Goal: Information Seeking & Learning: Understand process/instructions

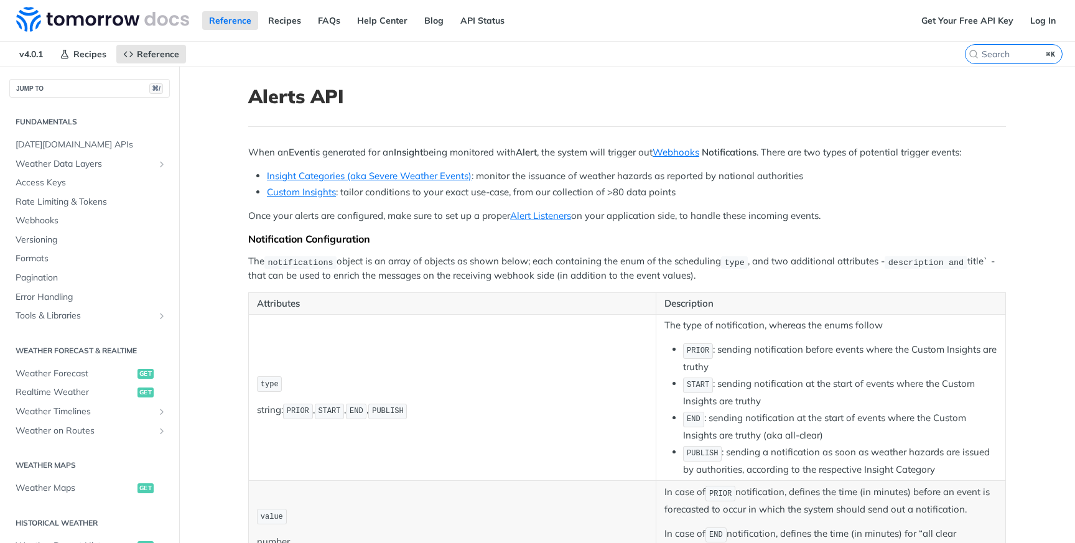
scroll to position [418, 0]
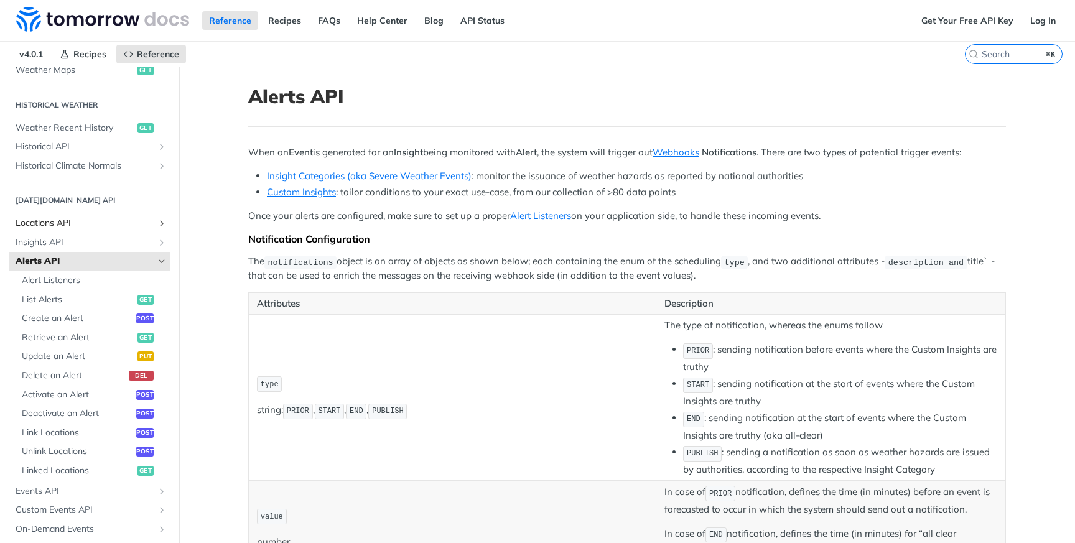
click at [73, 223] on span "Locations API" at bounding box center [85, 223] width 138 height 12
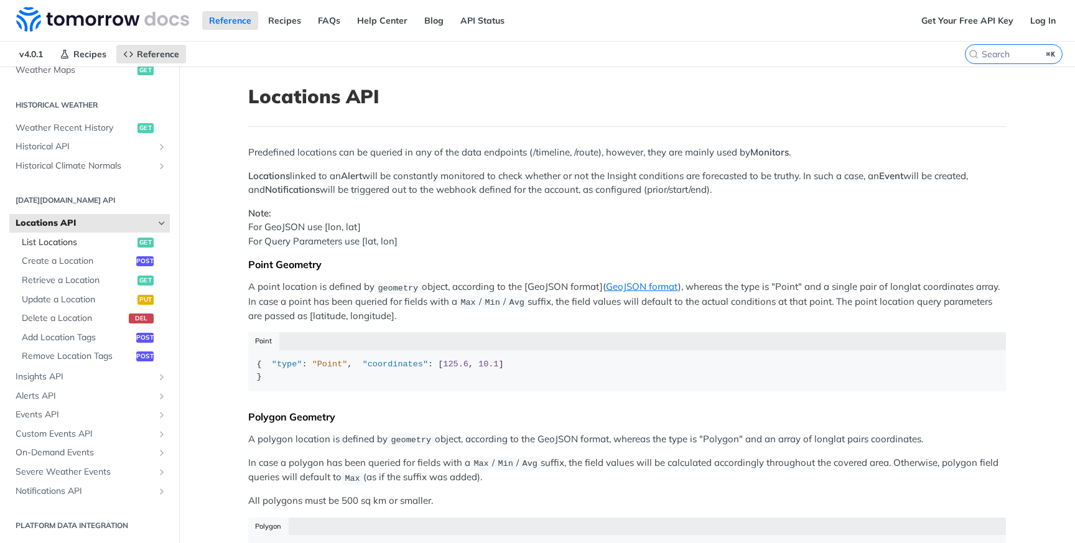
click at [70, 245] on span "List Locations" at bounding box center [78, 242] width 113 height 12
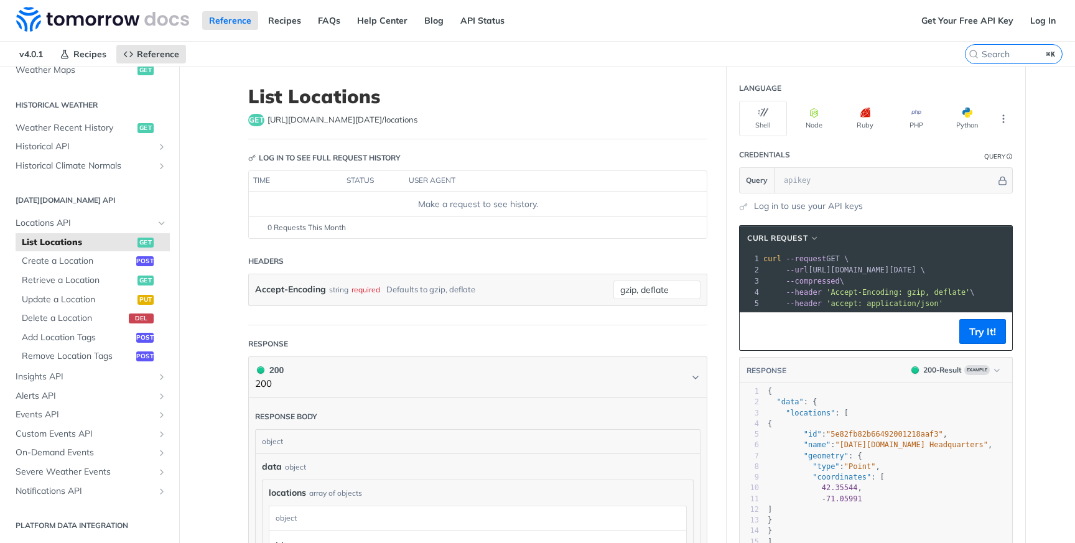
scroll to position [24, 0]
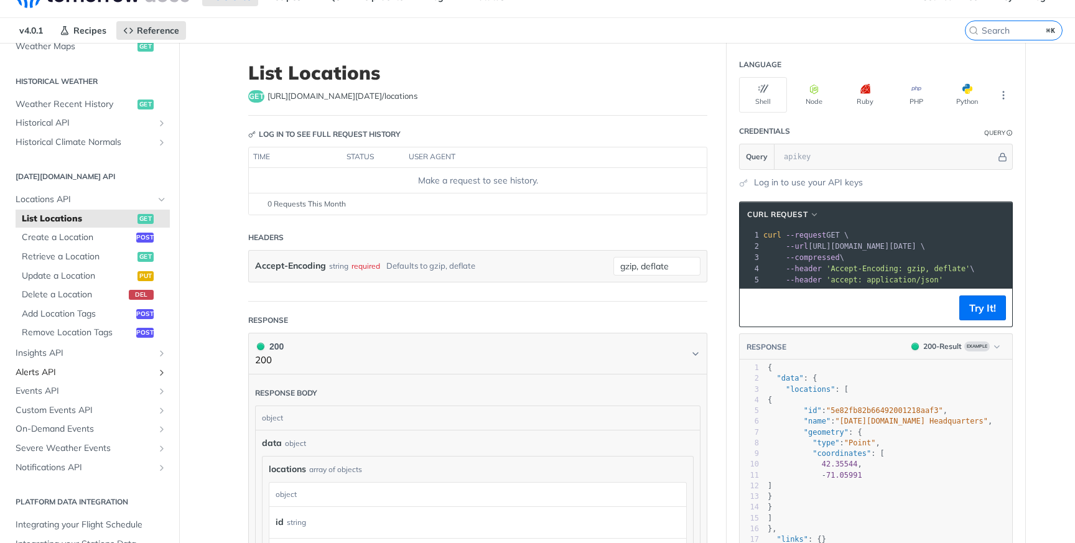
click at [89, 368] on span "Alerts API" at bounding box center [85, 372] width 138 height 12
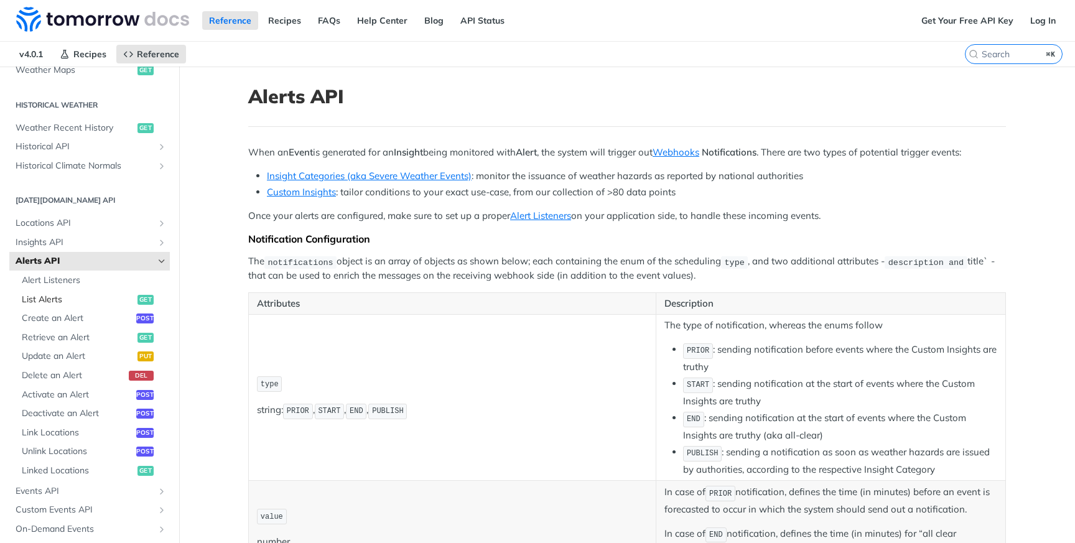
click at [101, 302] on span "List Alerts" at bounding box center [78, 300] width 113 height 12
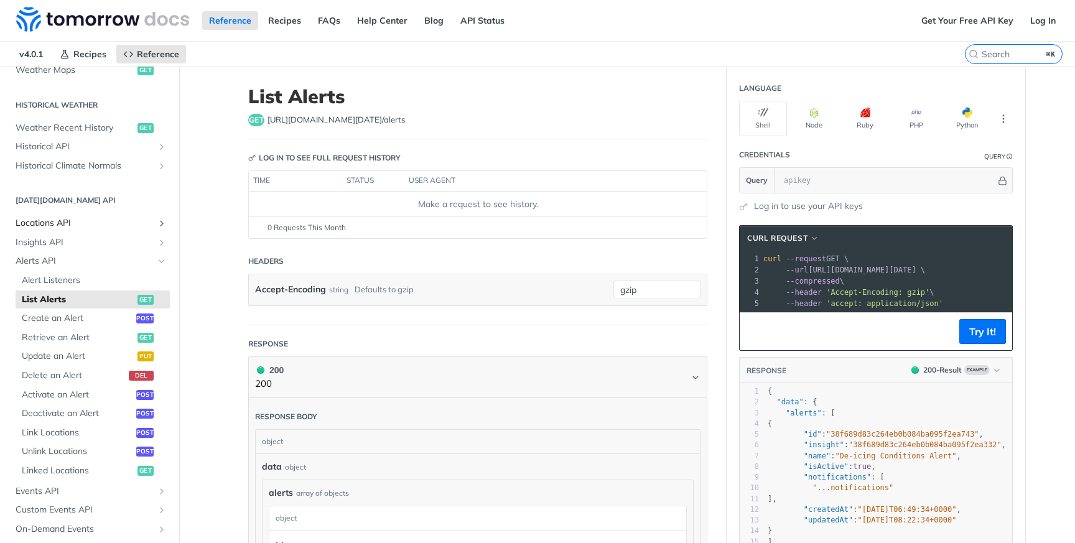
click at [76, 214] on link "Locations API" at bounding box center [89, 223] width 160 height 19
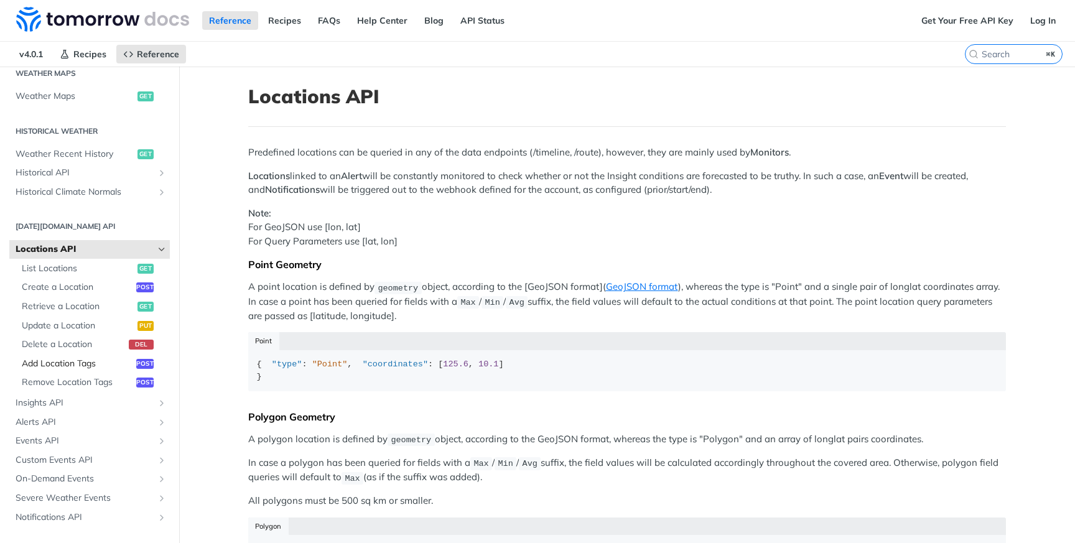
scroll to position [418, 0]
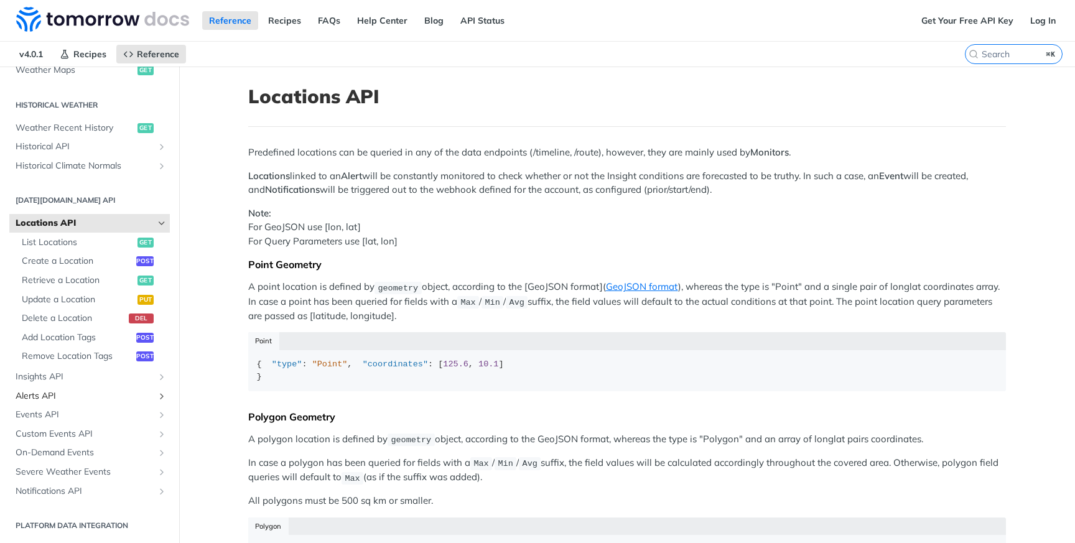
click at [44, 403] on link "Alerts API" at bounding box center [89, 396] width 160 height 19
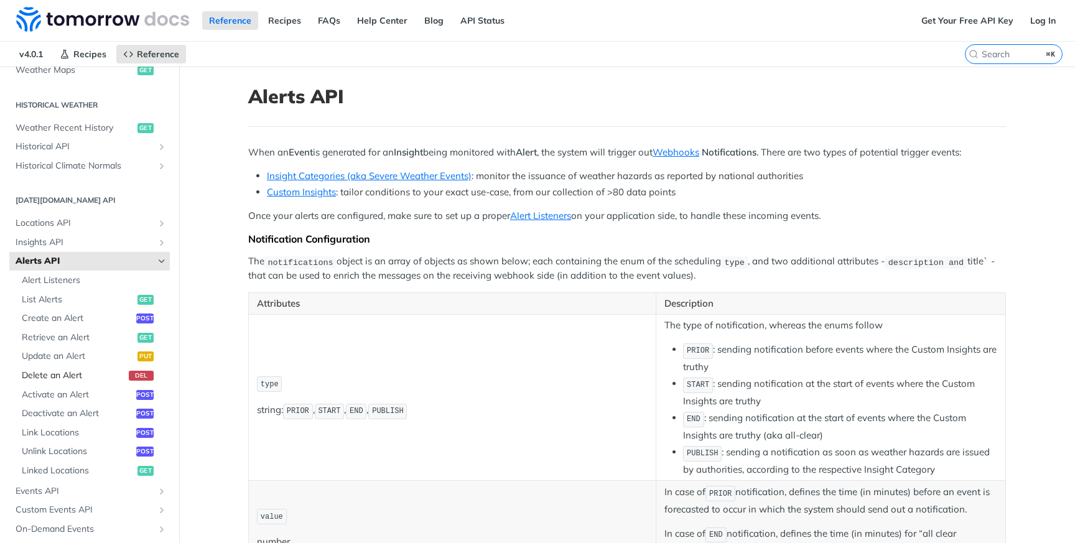
click at [103, 375] on span "Delete an Alert" at bounding box center [74, 375] width 104 height 12
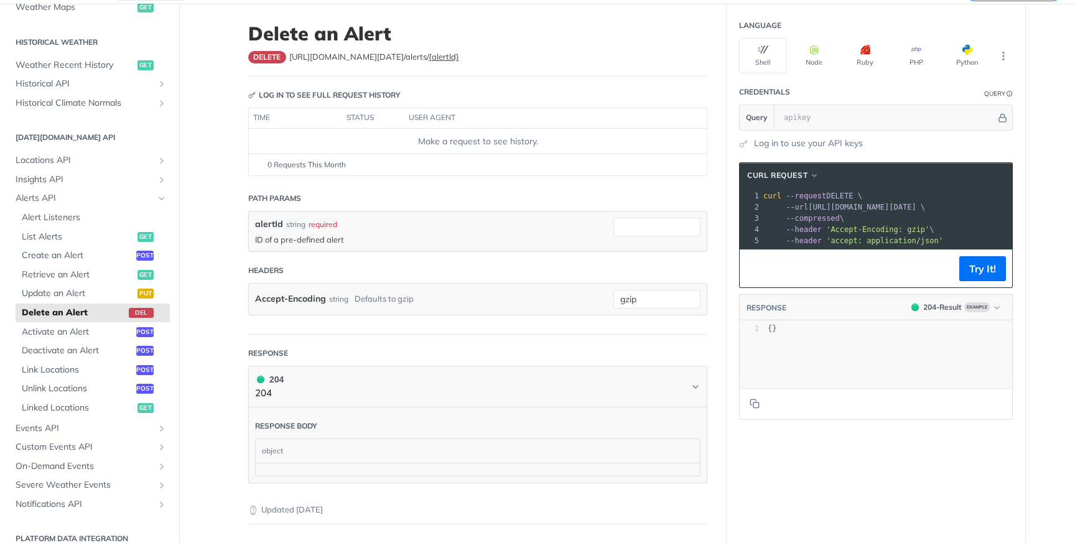
scroll to position [55, 0]
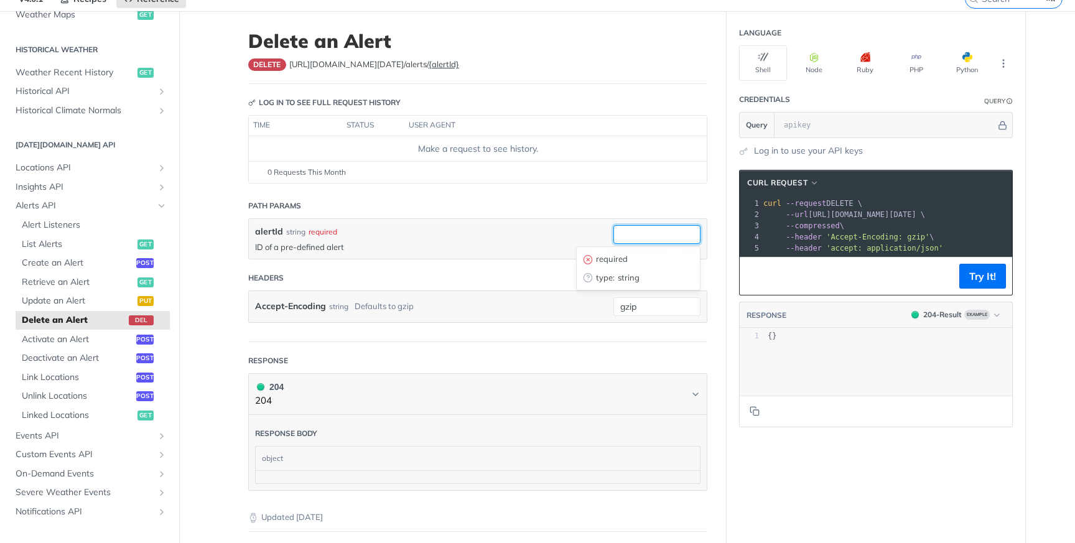
click at [649, 240] on input "alertId" at bounding box center [656, 234] width 87 height 19
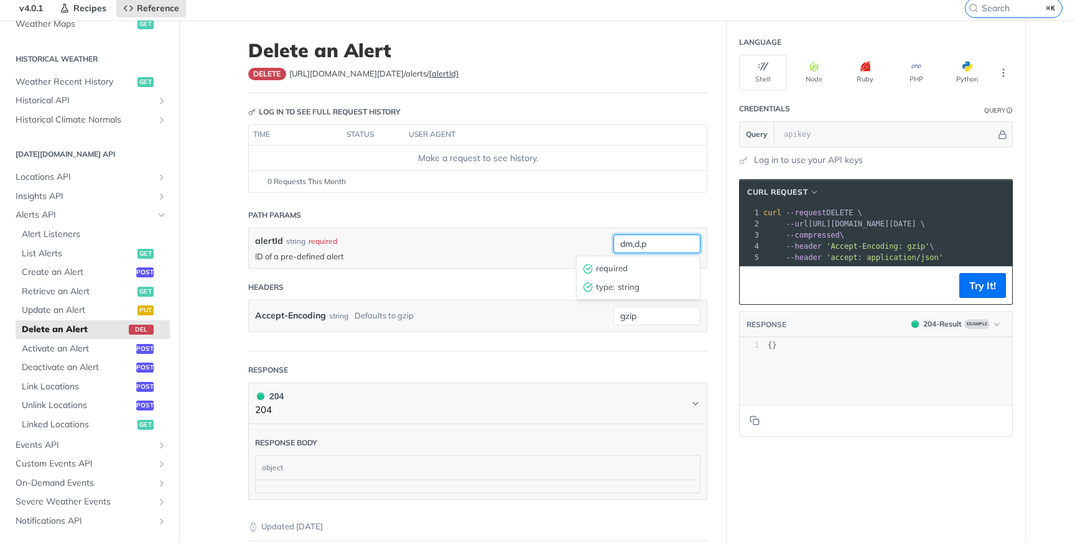
click at [652, 245] on input "dm,d,p" at bounding box center [656, 243] width 87 height 19
type input "dm,d,p"
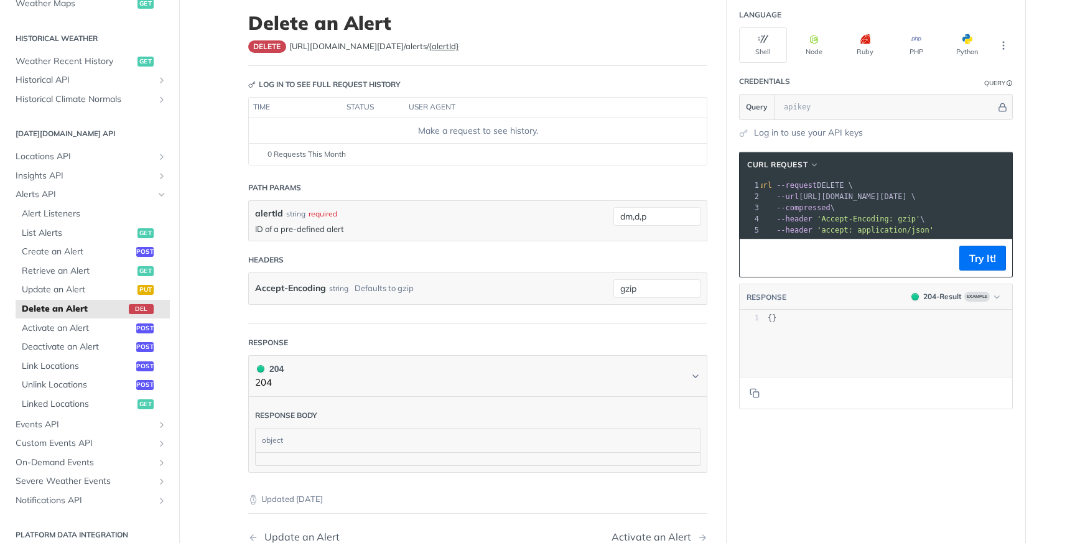
scroll to position [76, 0]
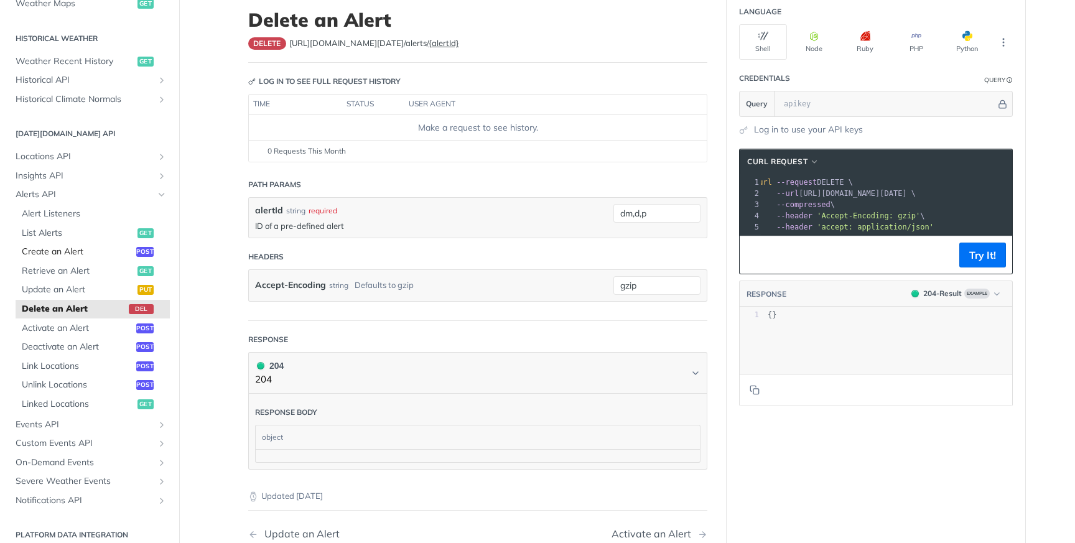
click at [83, 248] on span "Create an Alert" at bounding box center [77, 252] width 111 height 12
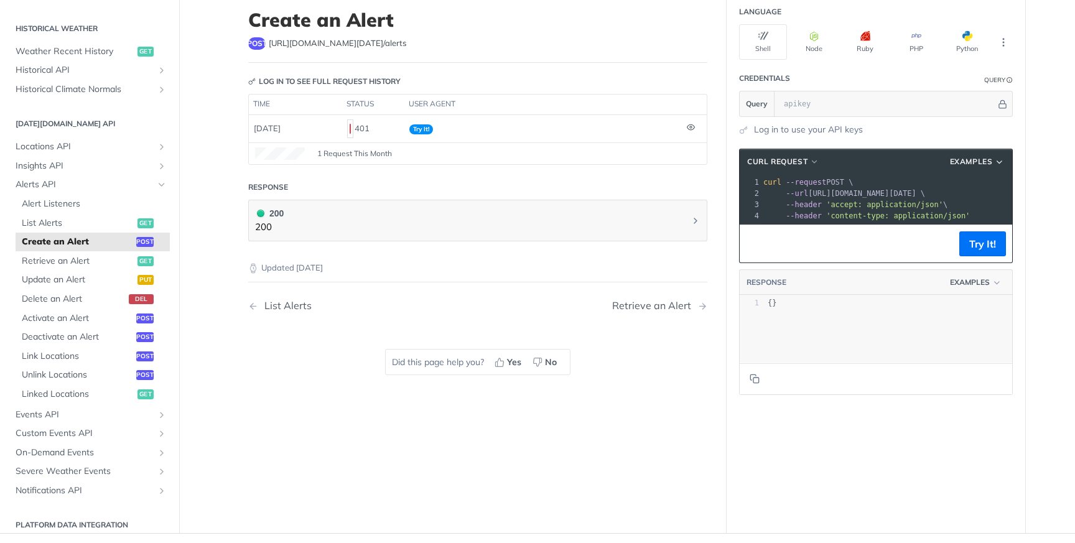
scroll to position [1, 0]
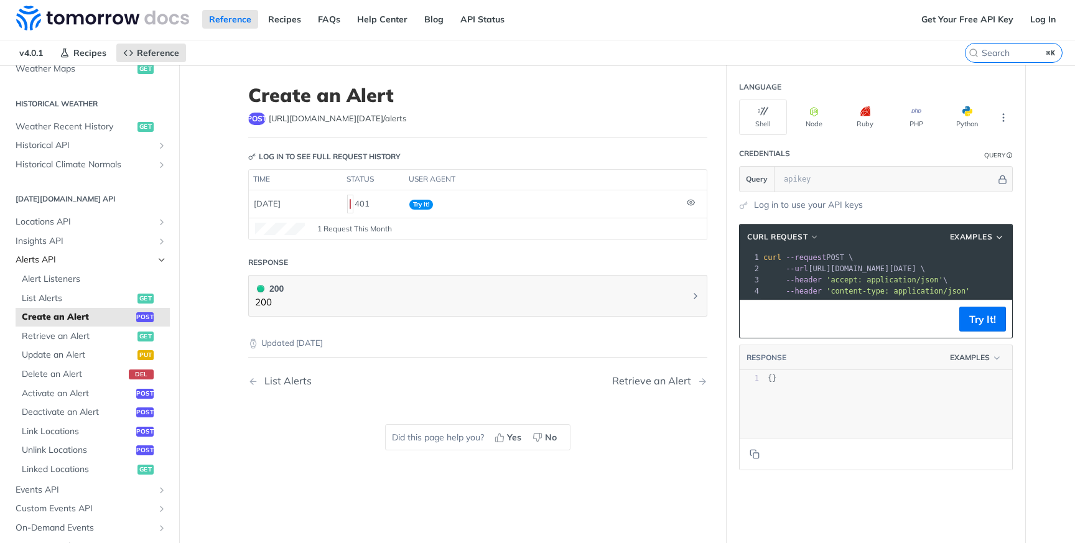
select select "true"
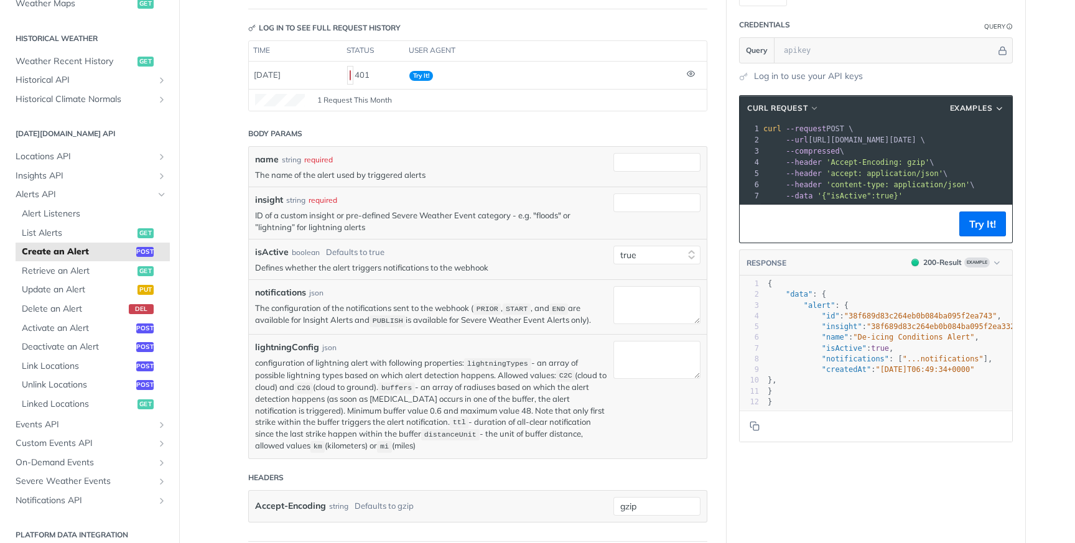
scroll to position [131, 0]
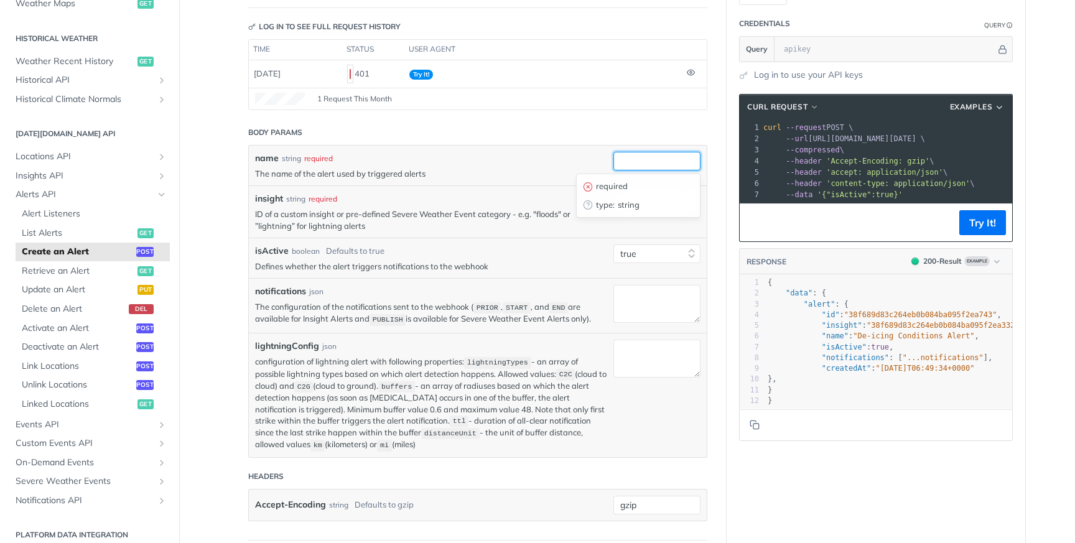
click at [642, 161] on input "name" at bounding box center [656, 161] width 87 height 19
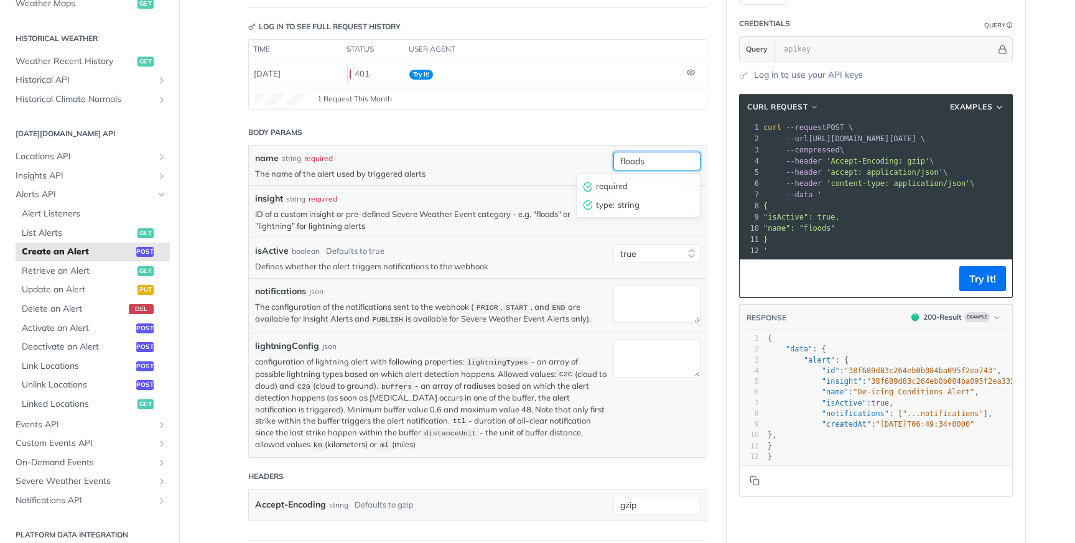
type input "floods"
click at [611, 160] on div "name string required The name of the alert used by triggered alerts floods requ…" at bounding box center [478, 166] width 458 height 40
click at [632, 193] on input "insight" at bounding box center [656, 201] width 87 height 19
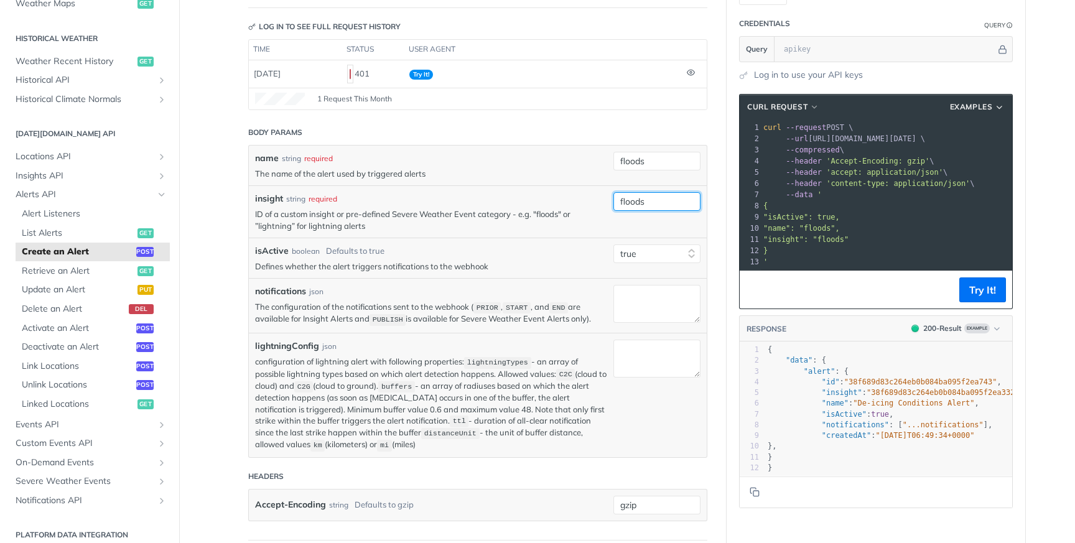
type input "floods"
click at [438, 292] on div "notifications json" at bounding box center [431, 291] width 352 height 13
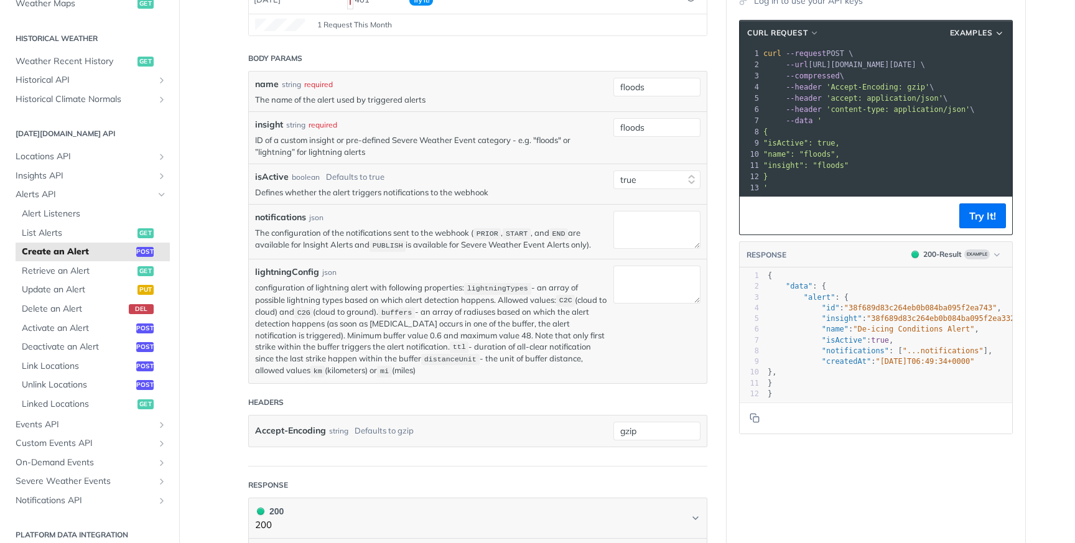
scroll to position [201, 0]
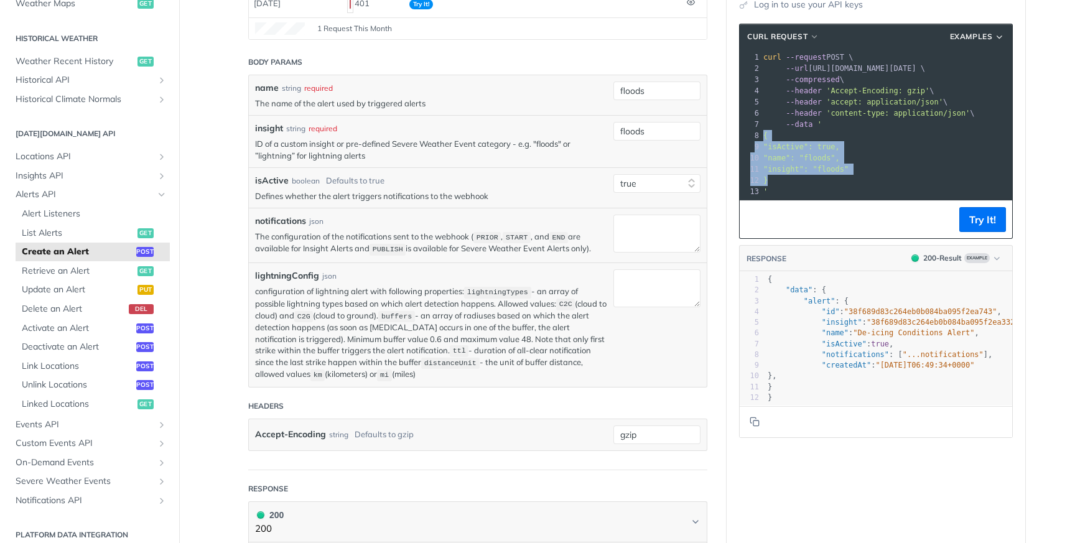
drag, startPoint x: 773, startPoint y: 178, endPoint x: 752, endPoint y: 136, distance: 47.3
click at [761, 136] on div "1 curl --request POST \ 2 --url [URL][DOMAIN_NAME][DATE] \ 3 --compressed \ 4 -…" at bounding box center [886, 125] width 251 height 146
copy div "{ 9 "isActive": true, 10 "name": "floods", 11 "insight": "floods" 12 }"
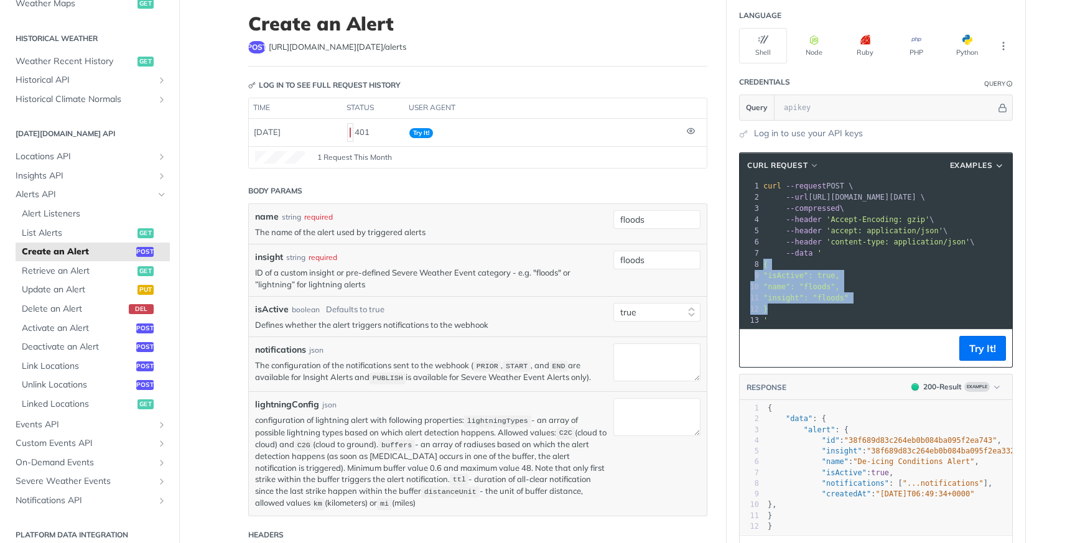
scroll to position [65, 0]
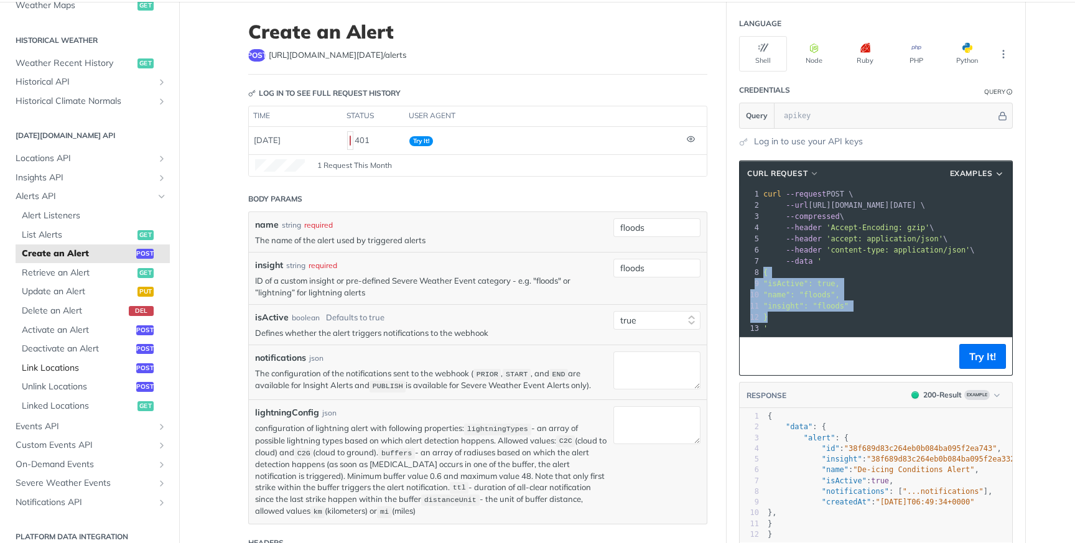
click at [111, 362] on span "Link Locations" at bounding box center [77, 368] width 111 height 12
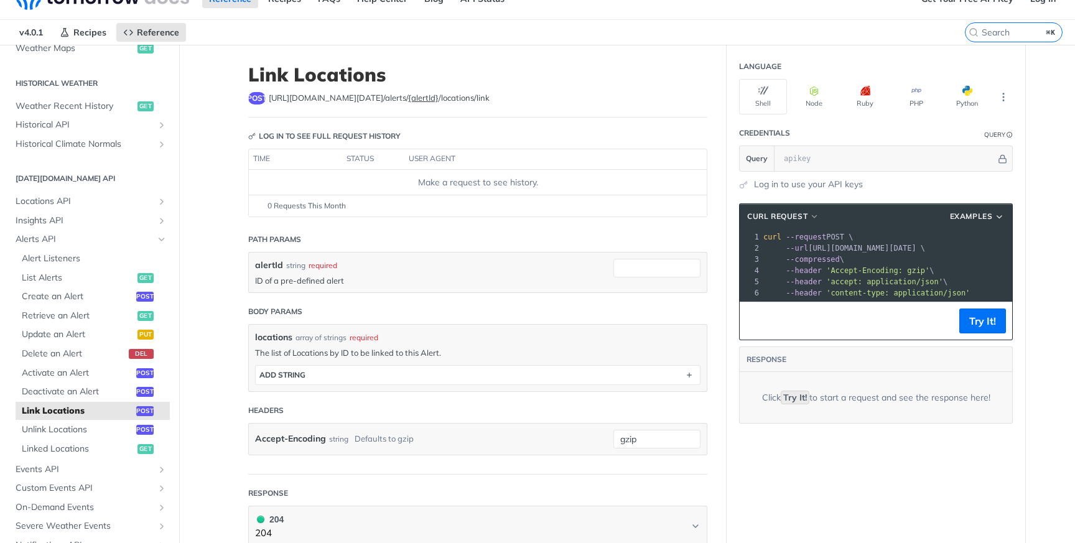
scroll to position [30, 0]
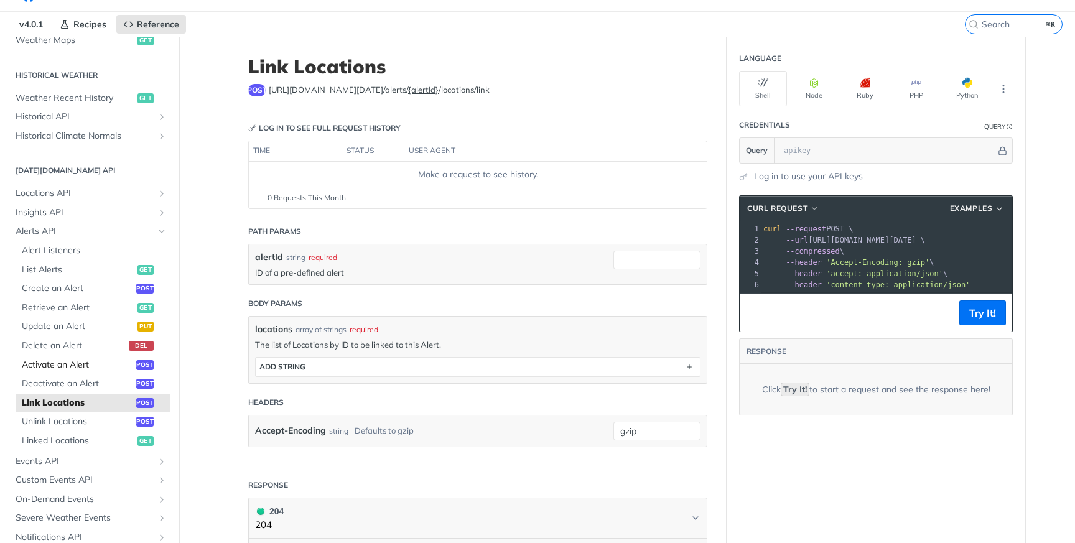
click at [88, 359] on span "Activate an Alert" at bounding box center [77, 365] width 111 height 12
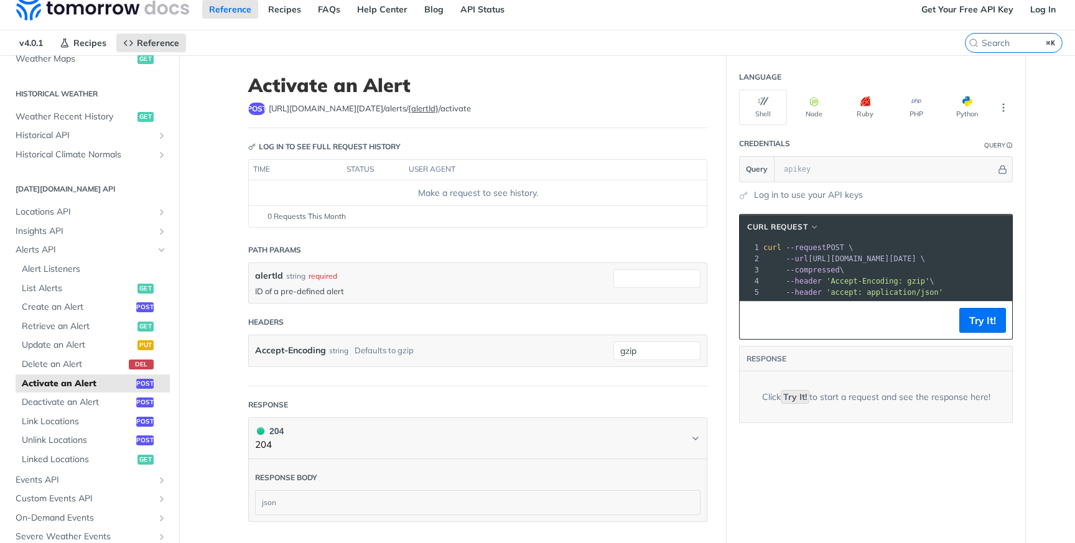
scroll to position [7, 0]
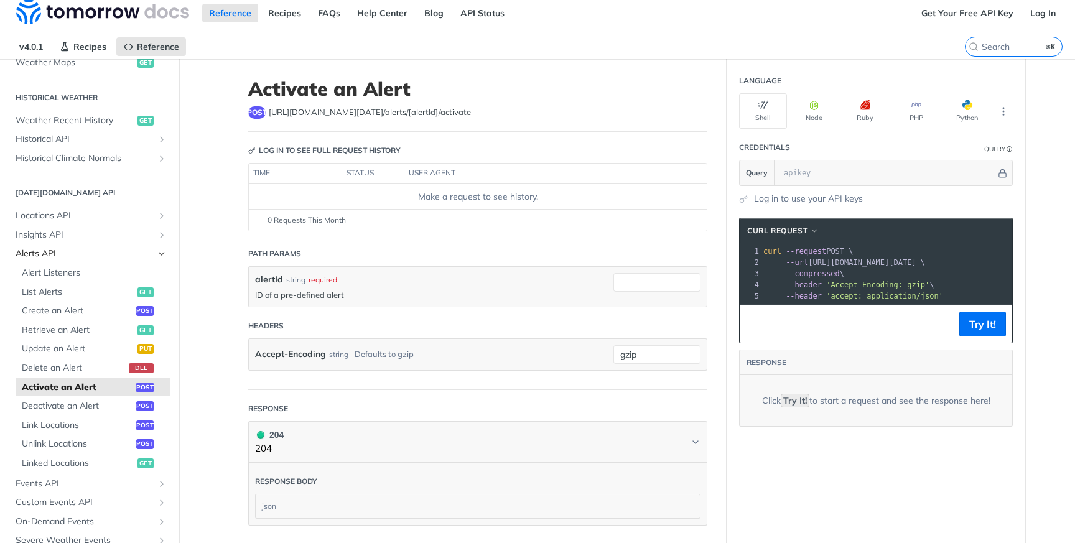
click at [70, 254] on span "Alerts API" at bounding box center [85, 253] width 138 height 12
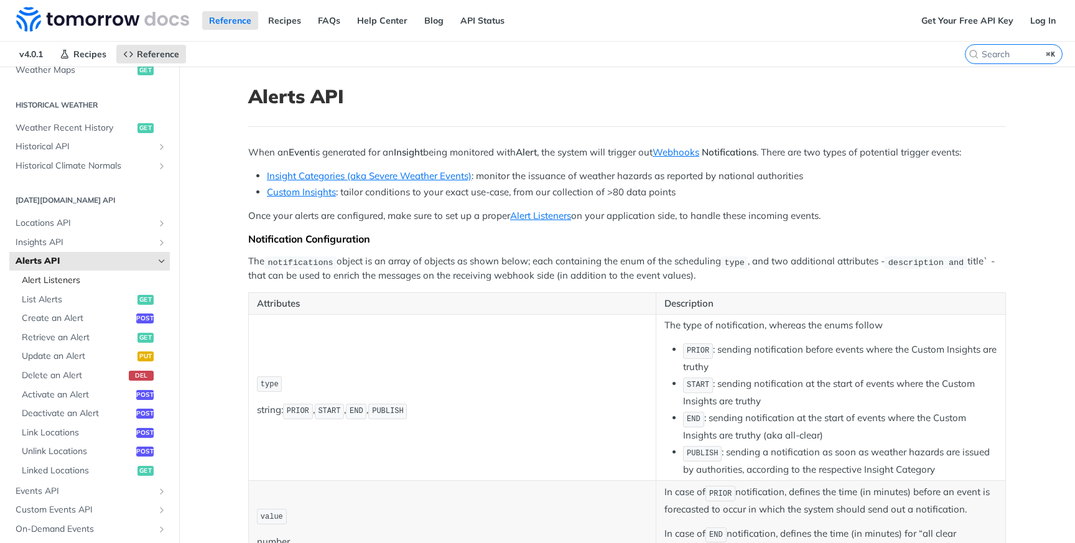
click at [101, 284] on span "Alert Listeners" at bounding box center [94, 280] width 145 height 12
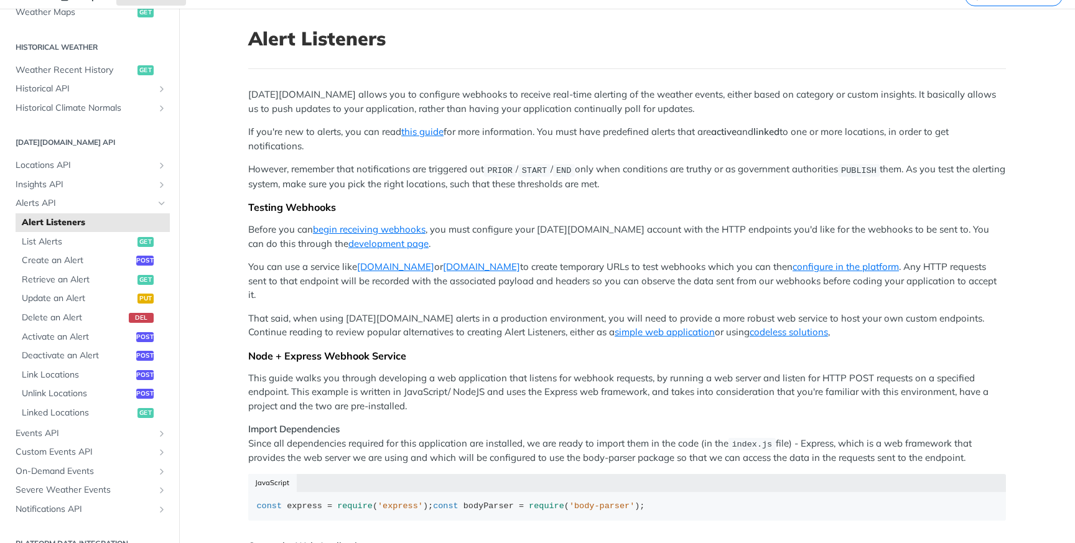
scroll to position [80, 0]
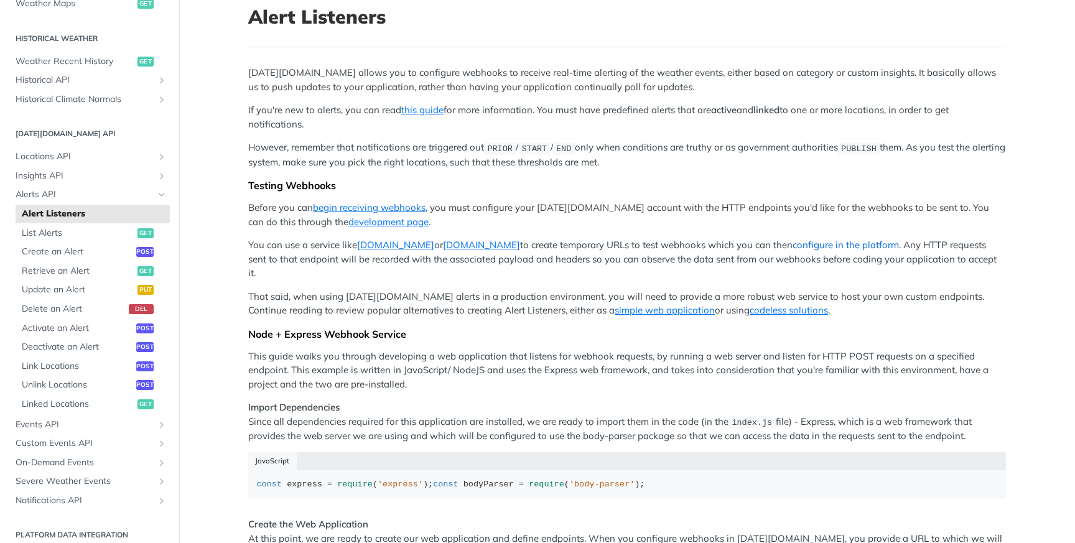
click at [792, 243] on link "configure in the platform" at bounding box center [845, 245] width 106 height 12
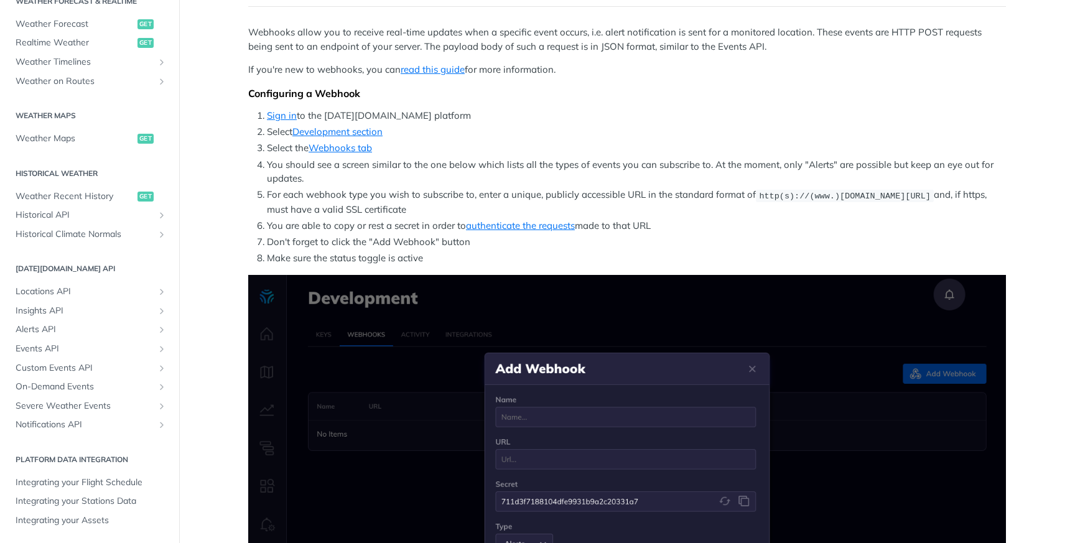
scroll to position [117, 0]
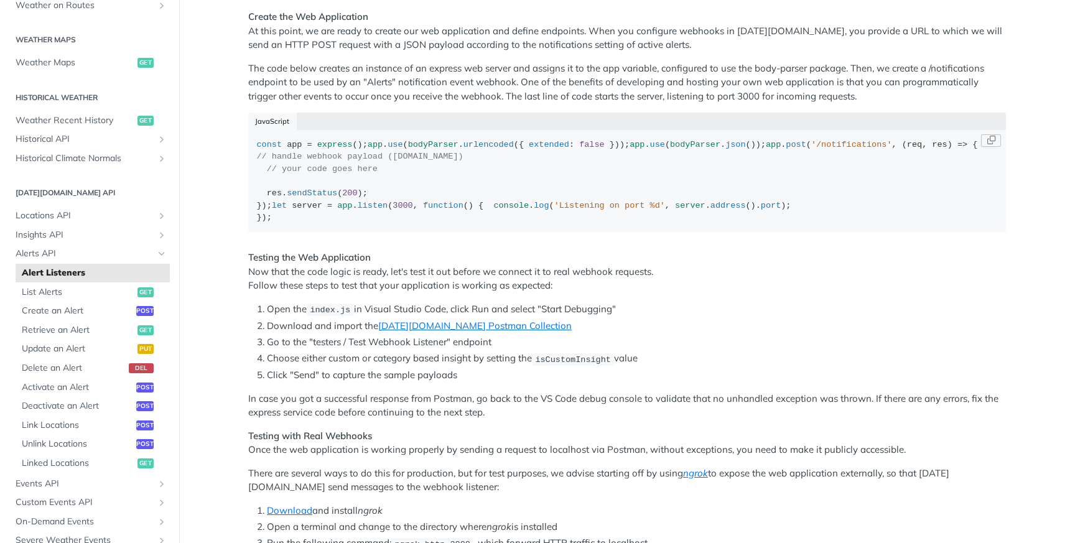
scroll to position [580, 0]
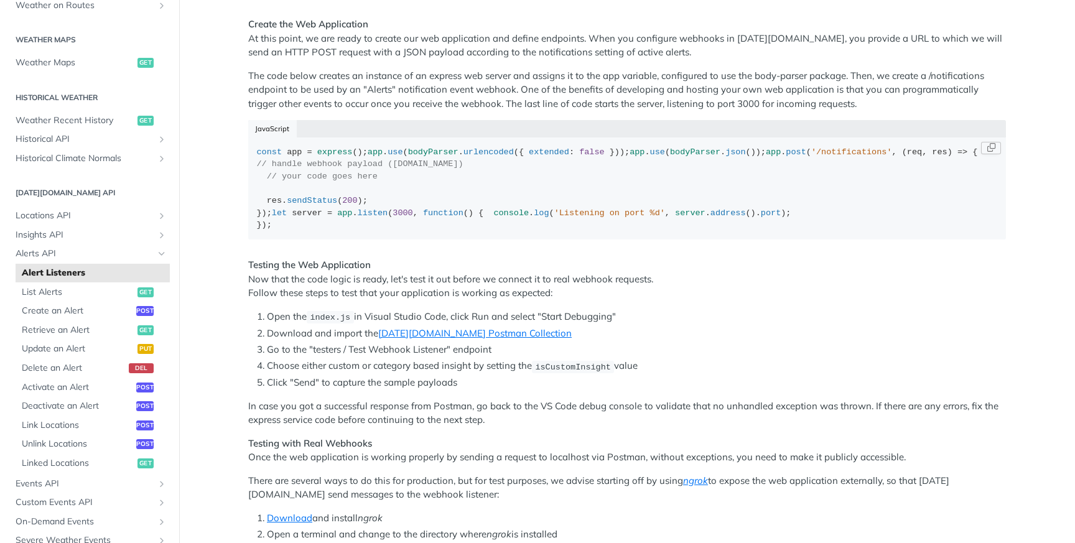
click at [440, 231] on div "const app = express (); app . use ( bodyParser . urlencoded ({ extended : false…" at bounding box center [627, 188] width 741 height 85
click at [444, 169] on span "// handle webhook payload ([DOMAIN_NAME])" at bounding box center [360, 163] width 206 height 9
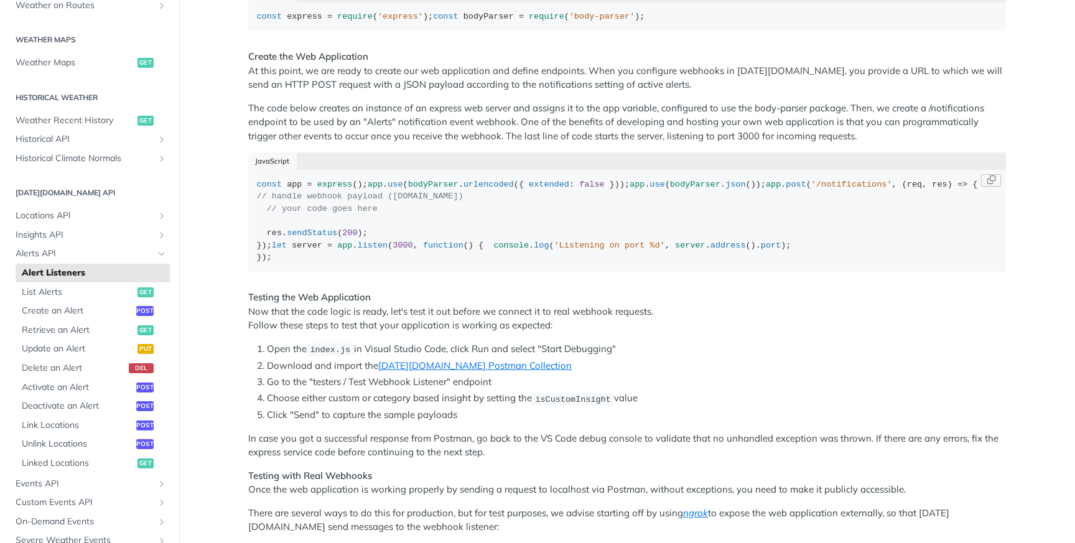
scroll to position [548, 0]
click at [337, 263] on div "const app = express (); app . use ( bodyParser . urlencoded ({ extended : false…" at bounding box center [627, 220] width 741 height 85
click at [420, 224] on div "const app = express (); app . use ( bodyParser . urlencoded ({ extended : false…" at bounding box center [627, 220] width 741 height 85
click at [414, 228] on div "const app = express (); app . use ( bodyParser . urlencoded ({ extended : false…" at bounding box center [627, 220] width 741 height 85
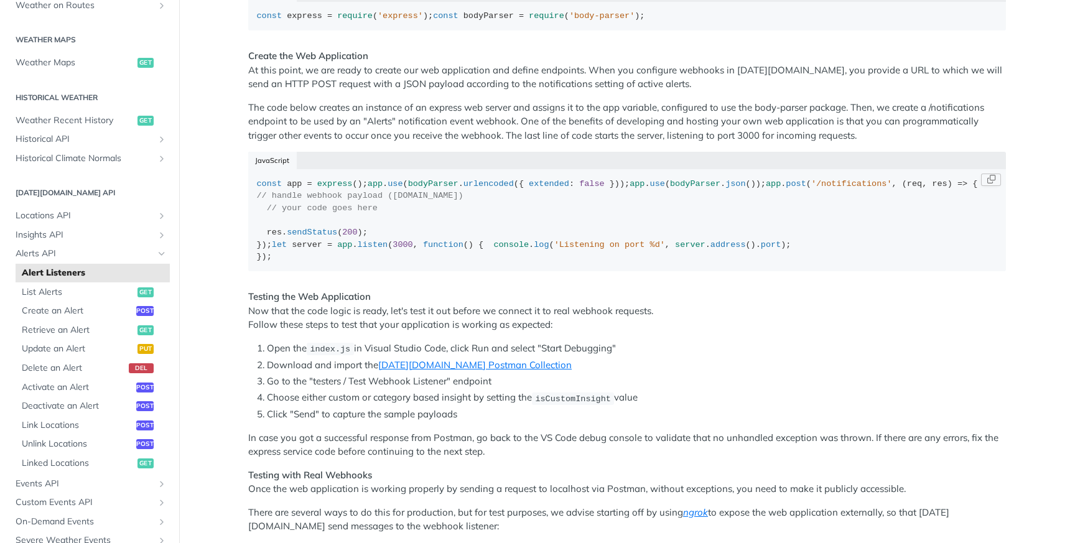
click at [907, 188] on span "req" at bounding box center [914, 183] width 15 height 9
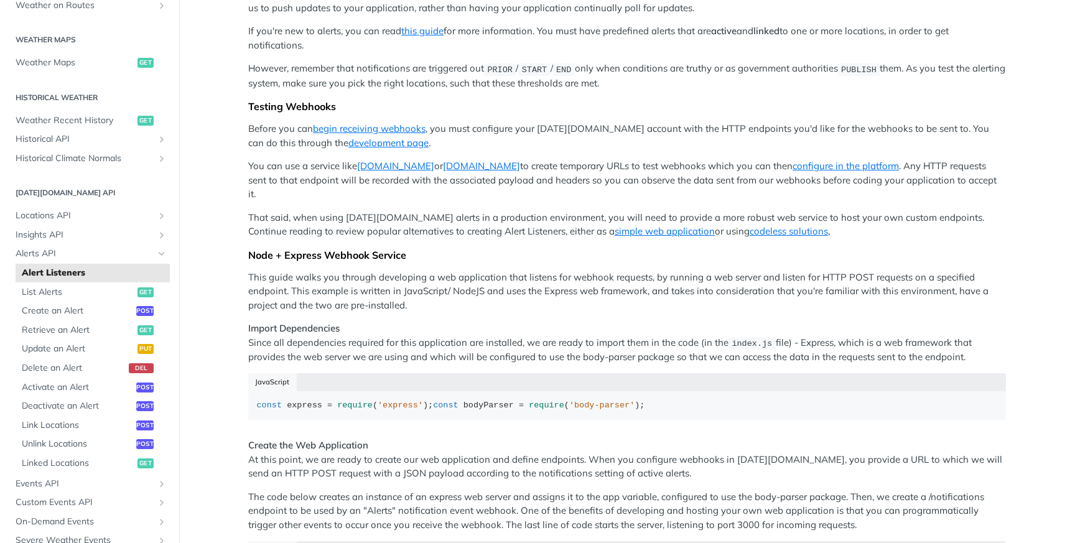
scroll to position [0, 0]
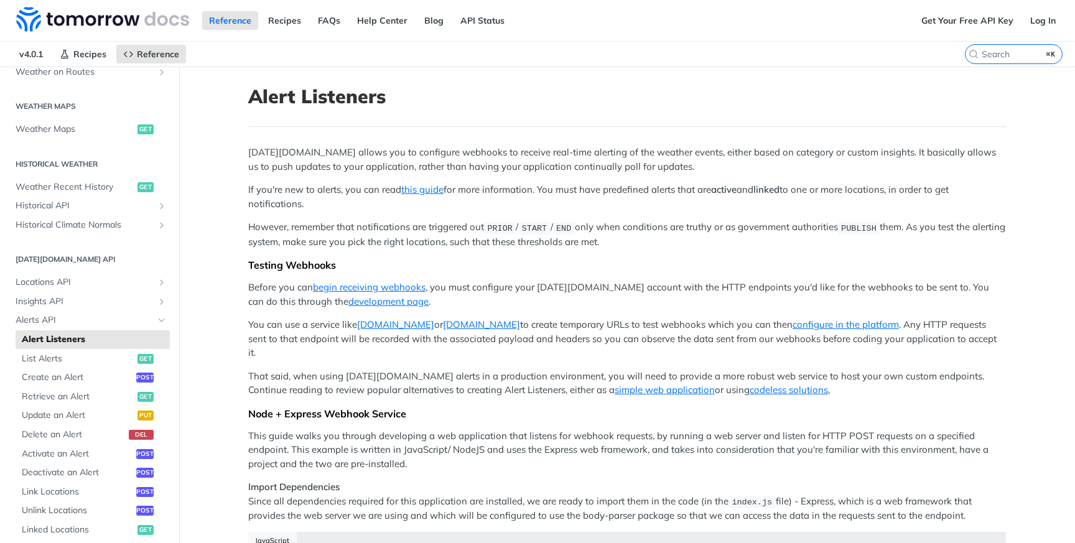
click at [414, 196] on p "If you're new to alerts, you can read this guide for more information. You must…" at bounding box center [626, 197] width 757 height 28
click at [417, 190] on link "this guide" at bounding box center [422, 189] width 42 height 12
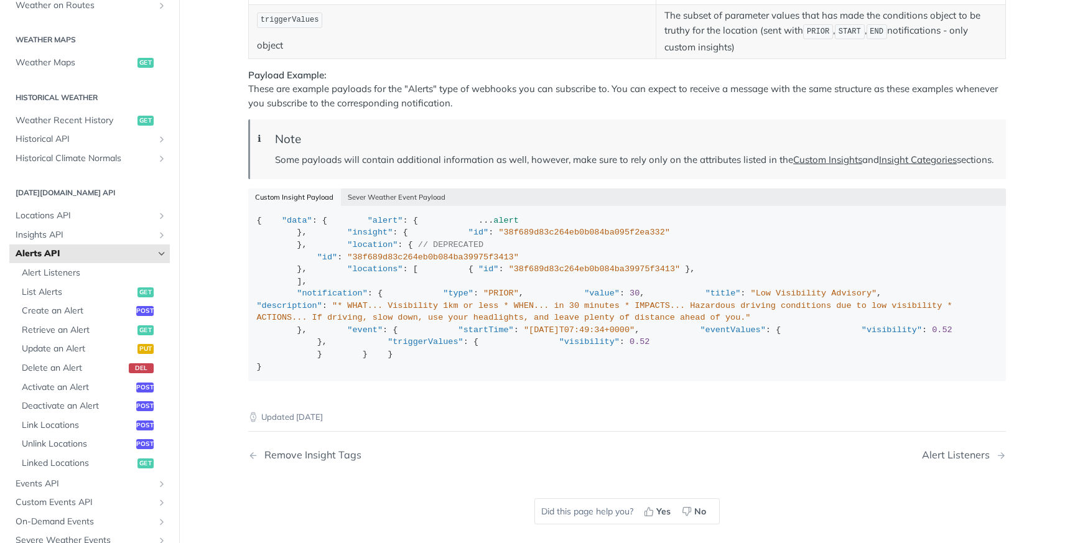
scroll to position [1747, 0]
click at [365, 205] on button "Sever Weather Event Payload" at bounding box center [397, 196] width 112 height 17
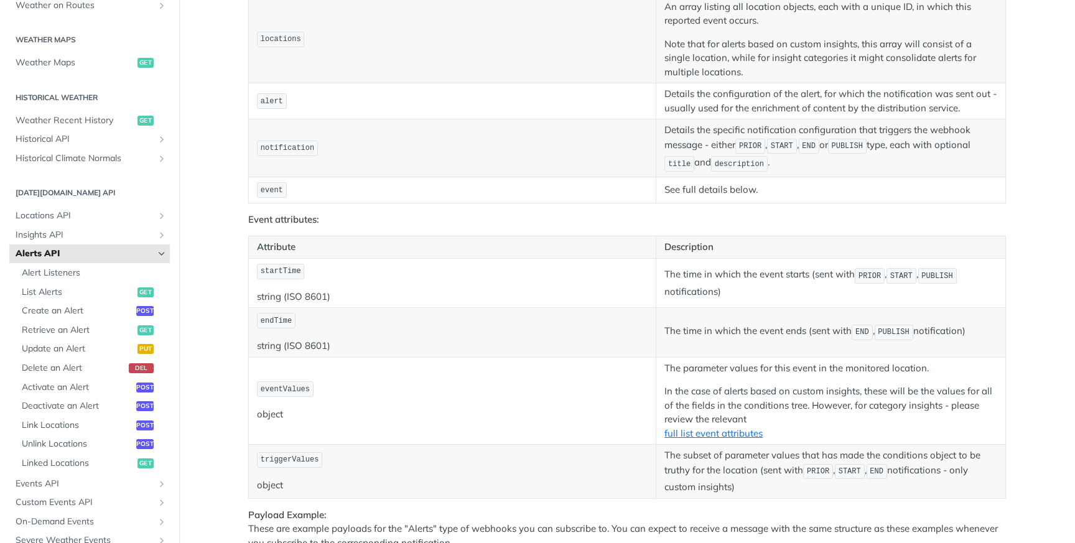
scroll to position [1591, 0]
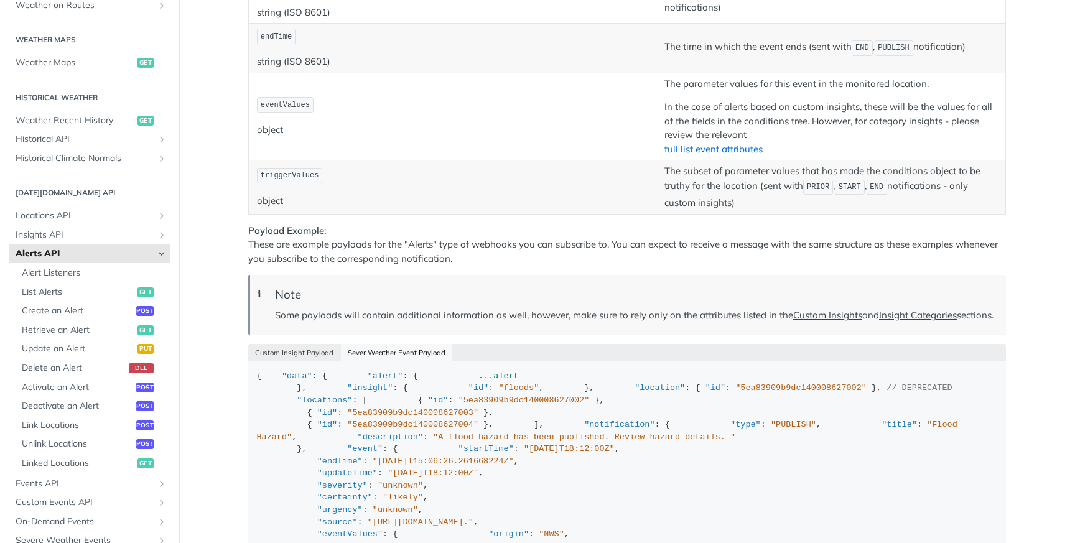
click at [718, 155] on link "full list event attributes" at bounding box center [713, 149] width 98 height 12
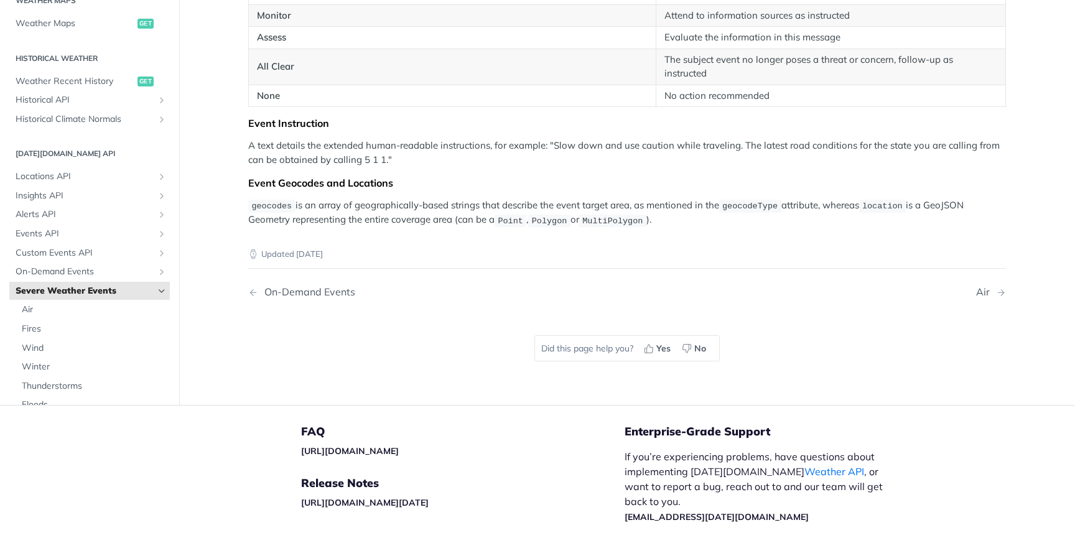
scroll to position [2112, 0]
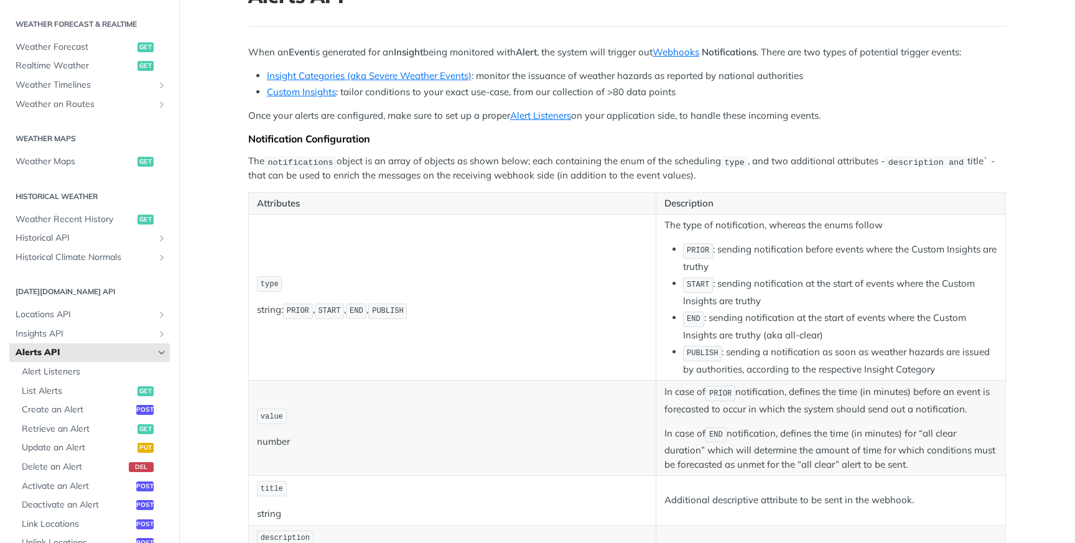
scroll to position [96, 0]
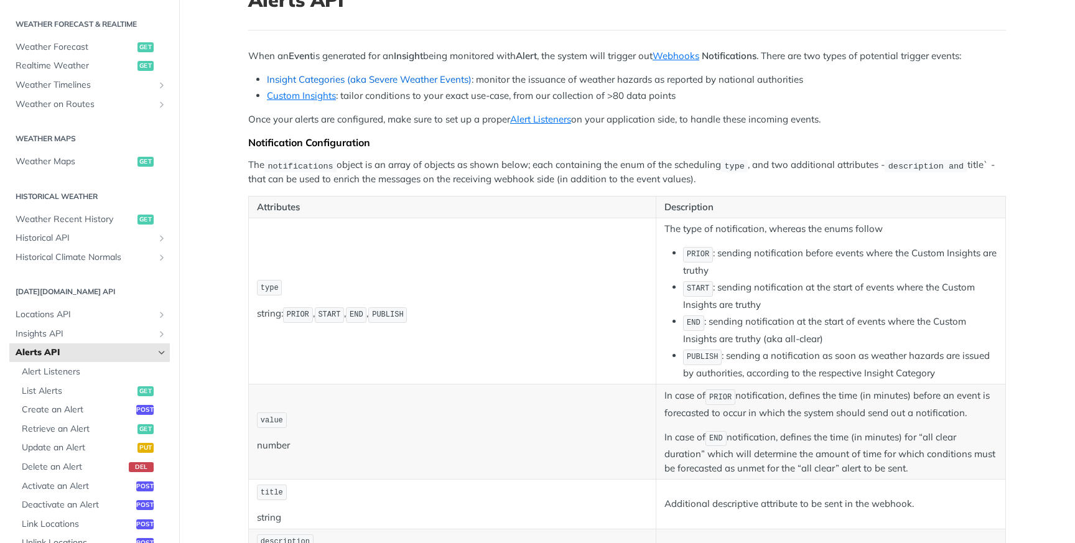
click at [409, 80] on link "Insight Categories (aka Severe Weather Events)" at bounding box center [369, 79] width 205 height 12
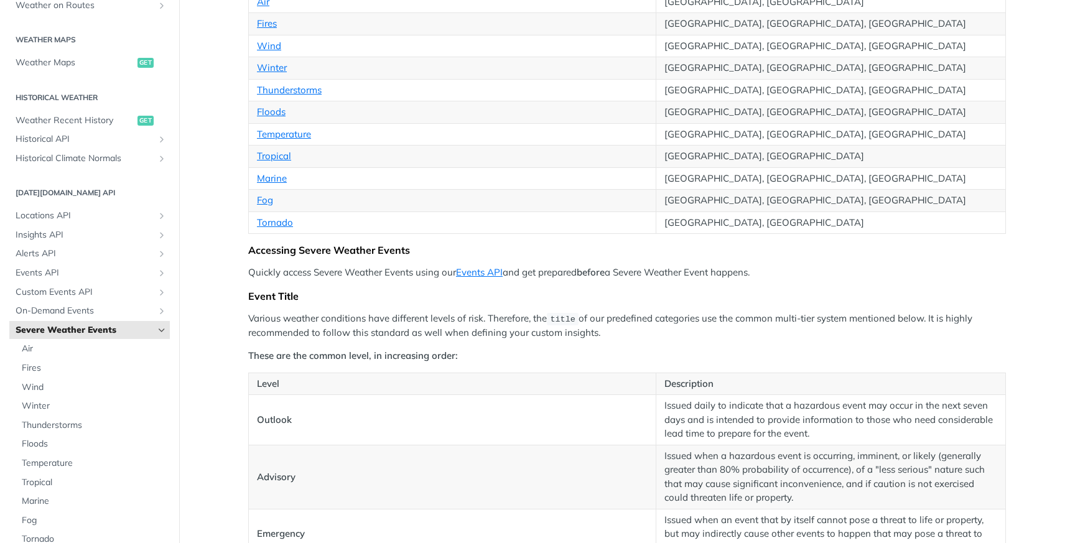
scroll to position [353, 0]
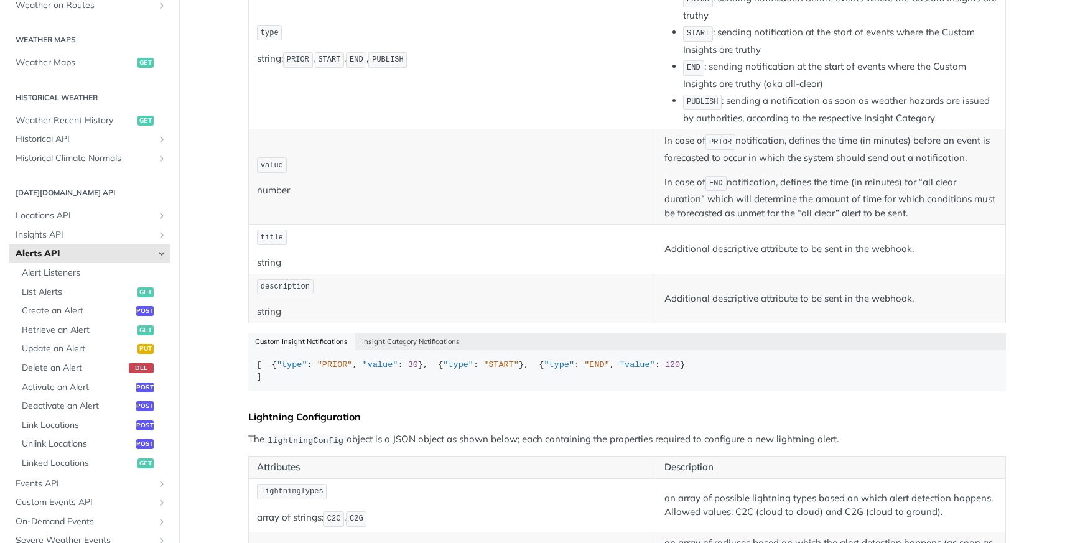
scroll to position [343, 0]
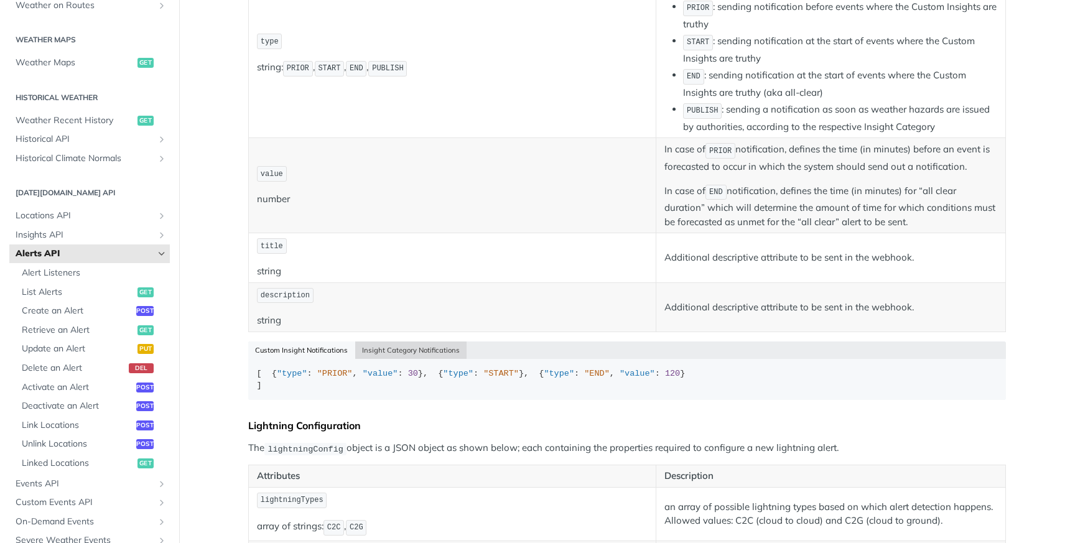
click at [371, 348] on button "Insight Category Notifications" at bounding box center [411, 349] width 112 height 17
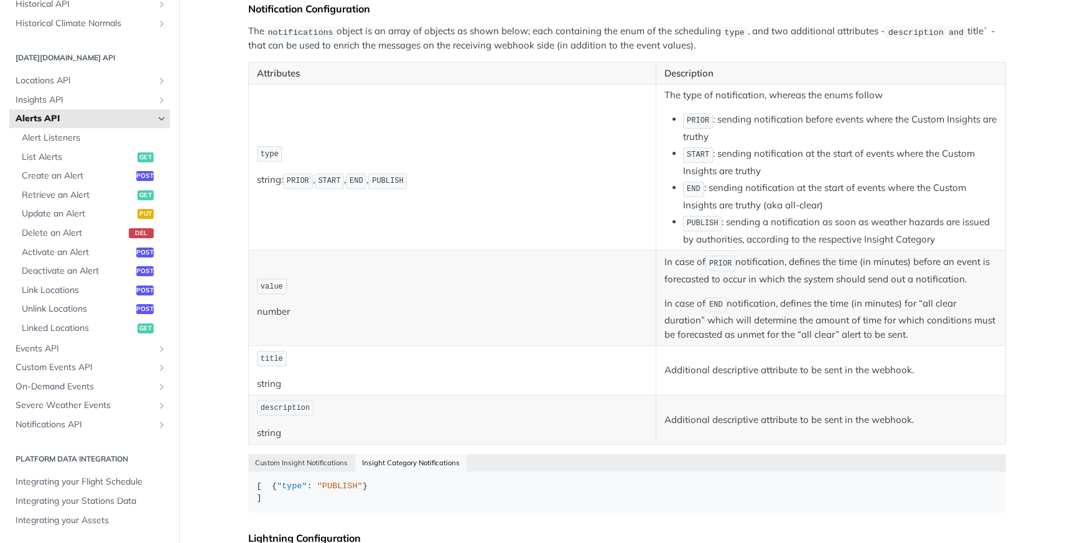
scroll to position [231, 0]
click at [92, 179] on span "Create an Alert" at bounding box center [77, 176] width 111 height 12
select select "true"
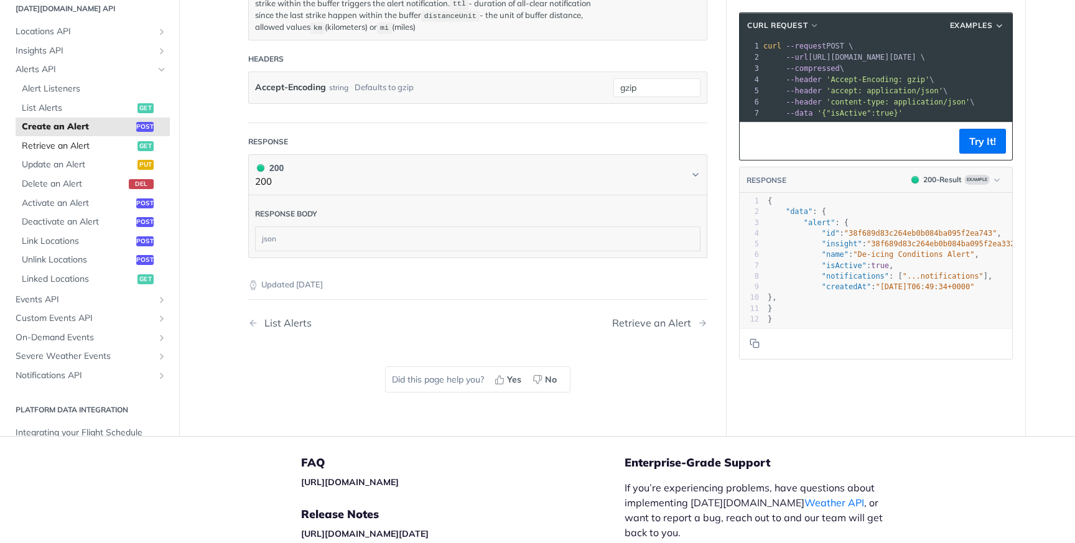
scroll to position [432, 0]
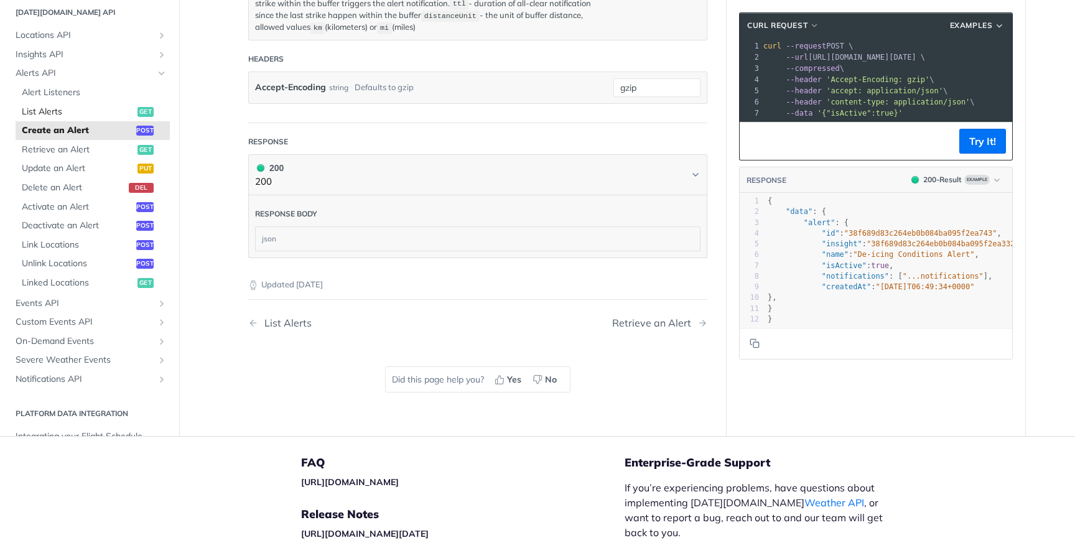
click at [124, 108] on span "List Alerts" at bounding box center [78, 112] width 113 height 12
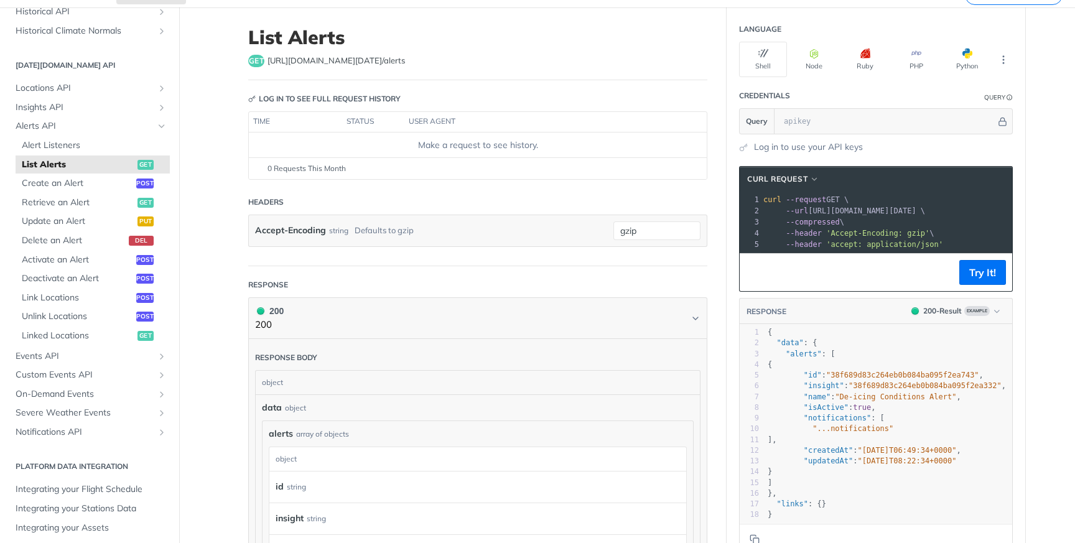
scroll to position [65, 0]
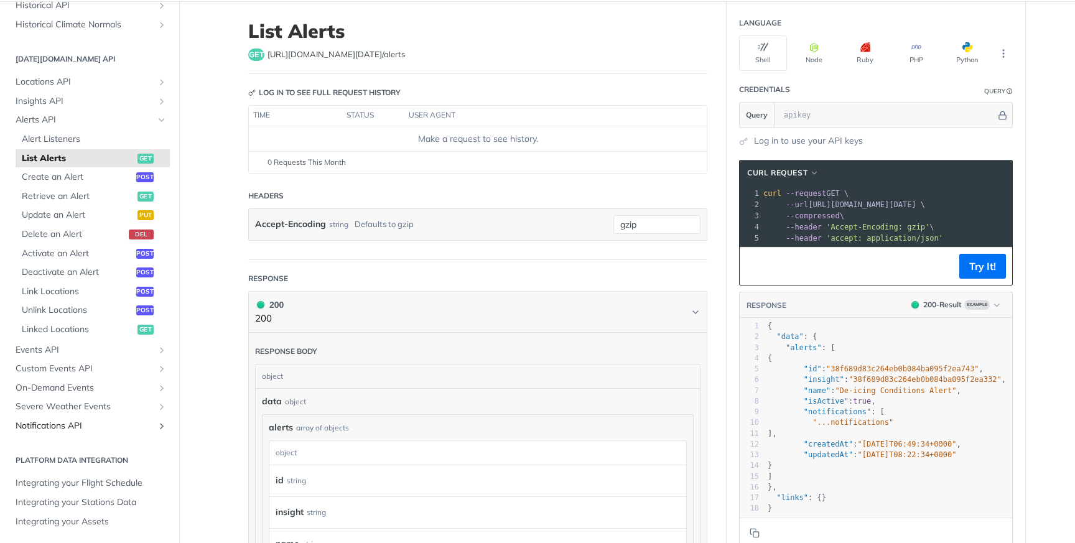
click at [128, 427] on span "Notifications API" at bounding box center [85, 426] width 138 height 12
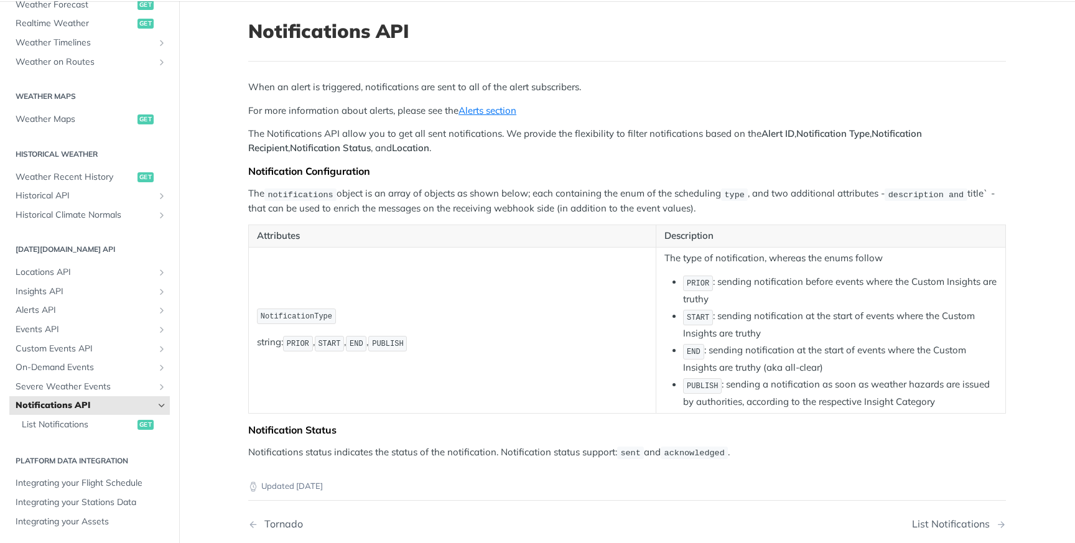
scroll to position [85, 0]
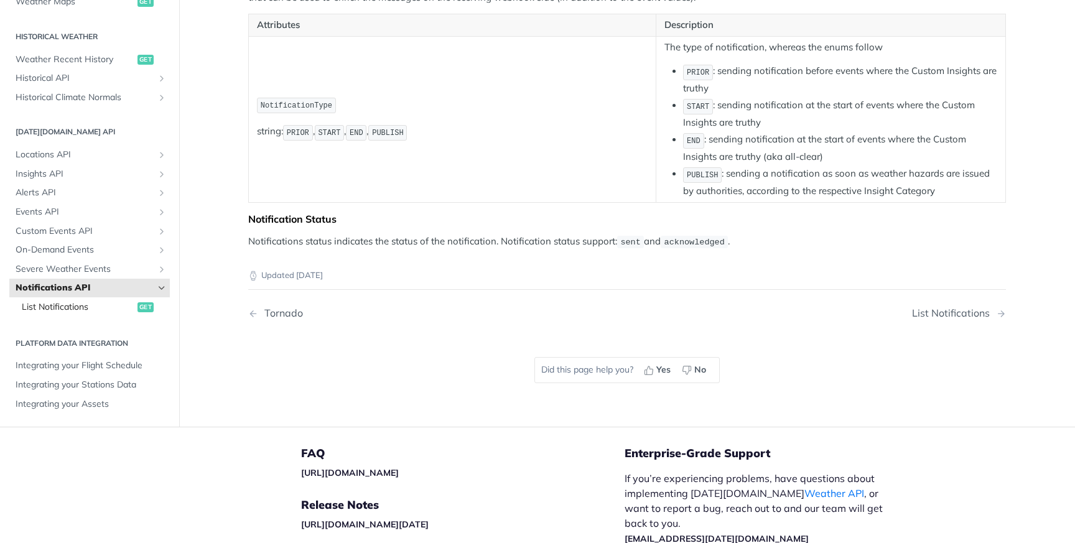
click at [103, 309] on span "List Notifications" at bounding box center [78, 307] width 113 height 12
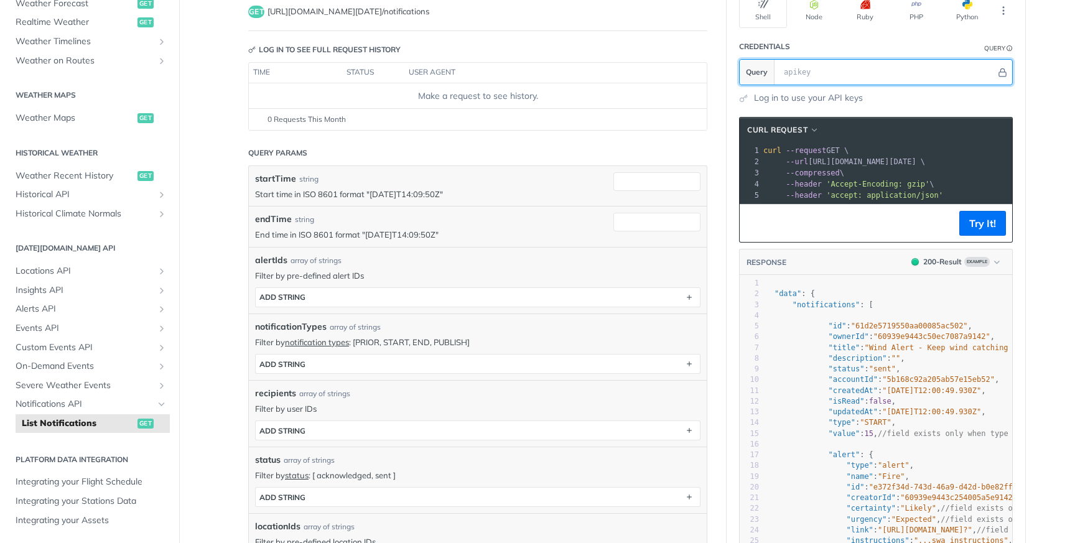
click at [886, 72] on input "text" at bounding box center [886, 72] width 218 height 25
paste input "GWWOFomm1PAw1GQV497oyMwSwiAFMQsc"
type input "GWWOFomm1PAw1GQV497oyMwSwiAFMQsc"
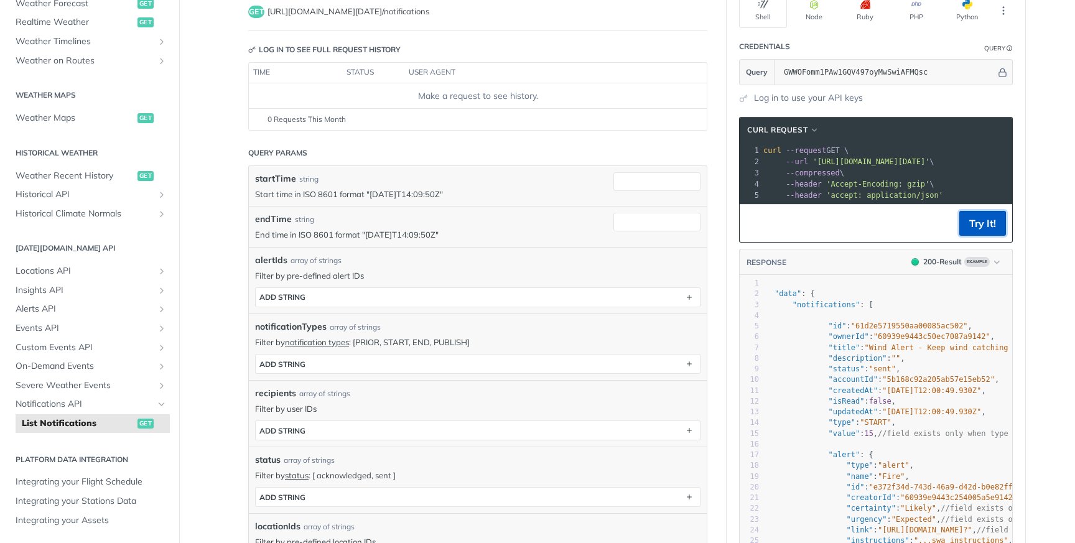
click at [962, 226] on button "Try It!" at bounding box center [982, 223] width 47 height 25
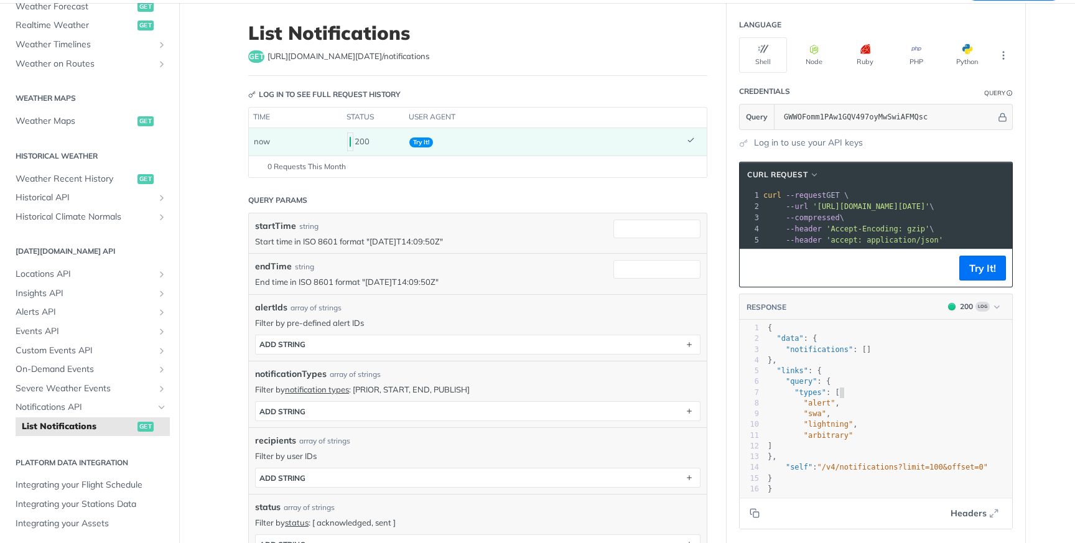
click at [894, 392] on pre ""types" : [" at bounding box center [888, 392] width 247 height 11
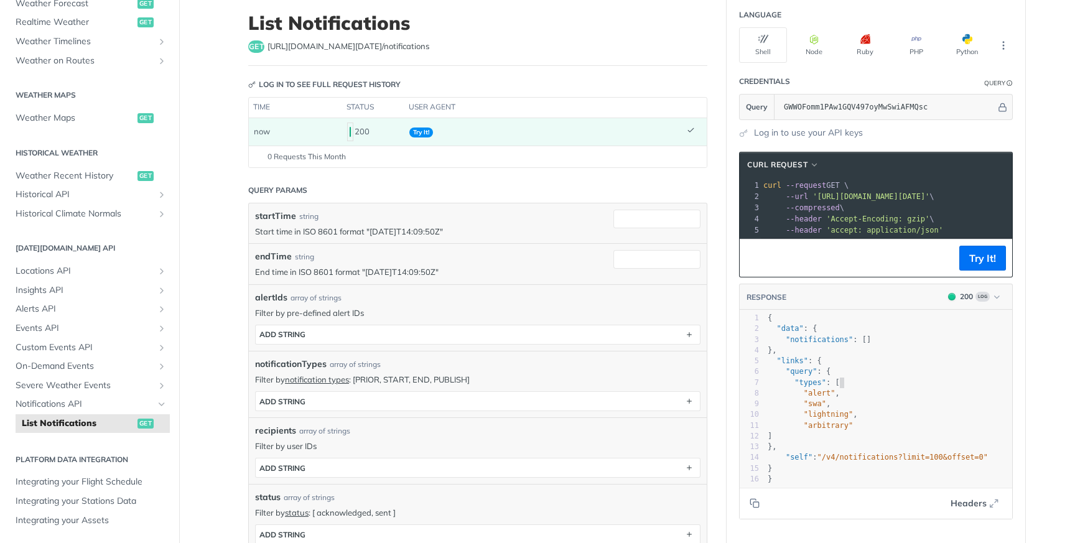
click at [869, 336] on span ""notifications" : []" at bounding box center [818, 339] width 103 height 9
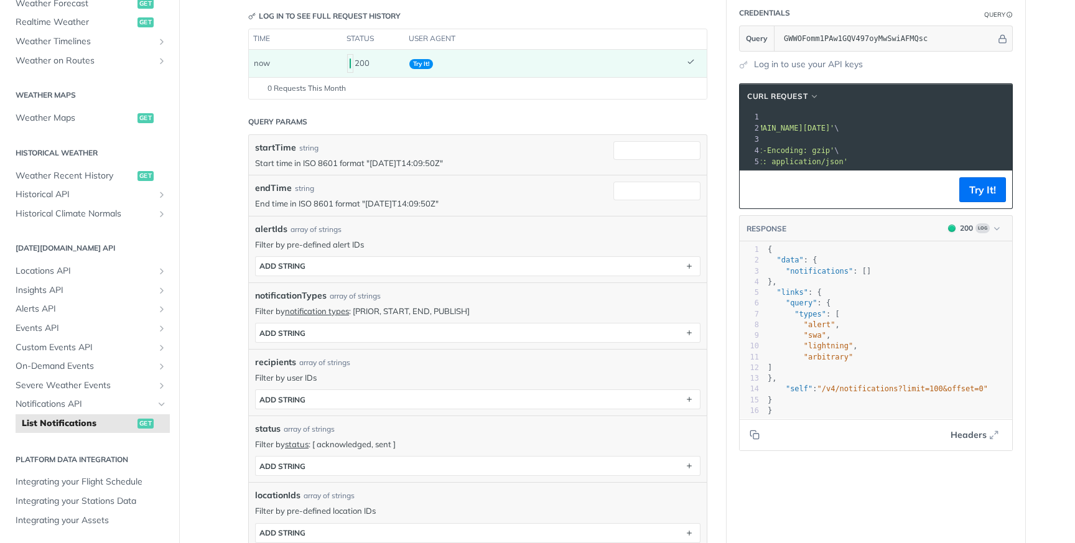
scroll to position [0, 144]
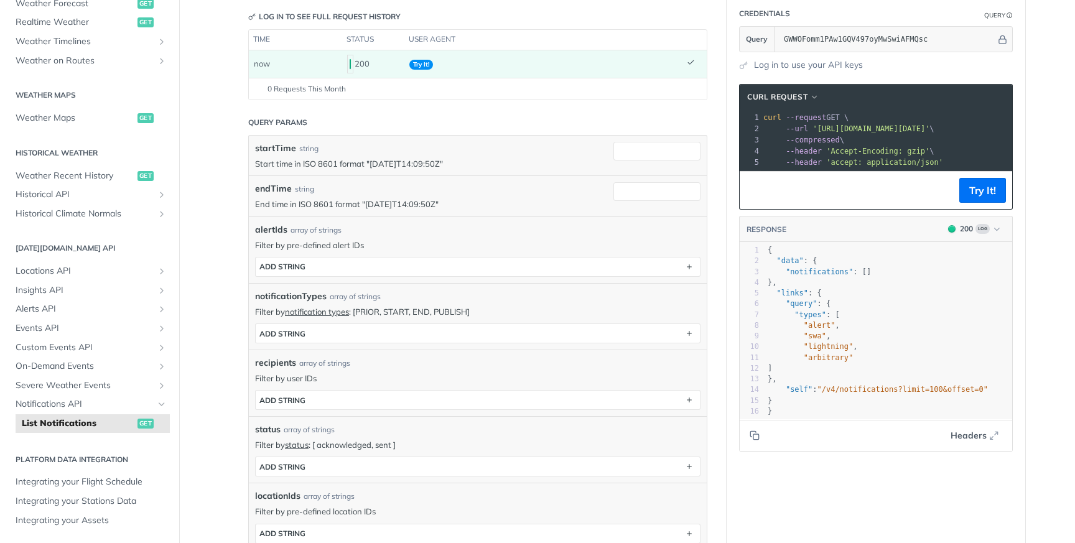
drag, startPoint x: 459, startPoint y: 165, endPoint x: 371, endPoint y: 164, distance: 87.7
click at [371, 164] on p "Start time in ISO 8601 format "[DATE]T14:09:50Z"" at bounding box center [431, 163] width 352 height 11
copy p "[DATE]T14:09:50Z"
click at [642, 154] on input "startTime" at bounding box center [656, 151] width 87 height 19
paste input "[DATE]T14:09:50Z"
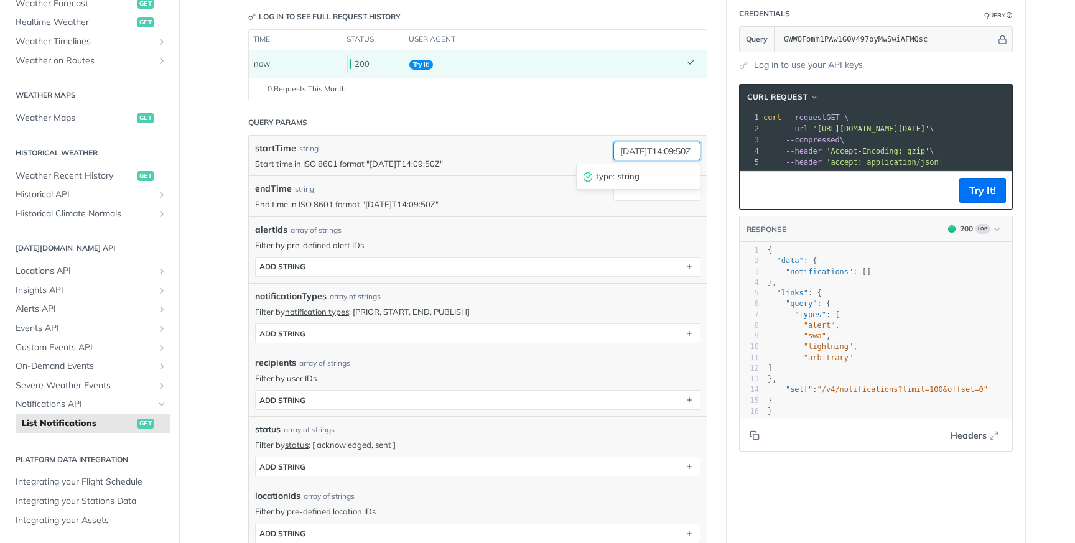
click at [641, 153] on input "[DATE]T14:09:50Z" at bounding box center [656, 151] width 87 height 19
click at [656, 154] on input "[DATE]T14:09:50Z" at bounding box center [656, 151] width 87 height 19
click at [660, 152] on input "[DATE]T14:09:50Z" at bounding box center [656, 151] width 87 height 19
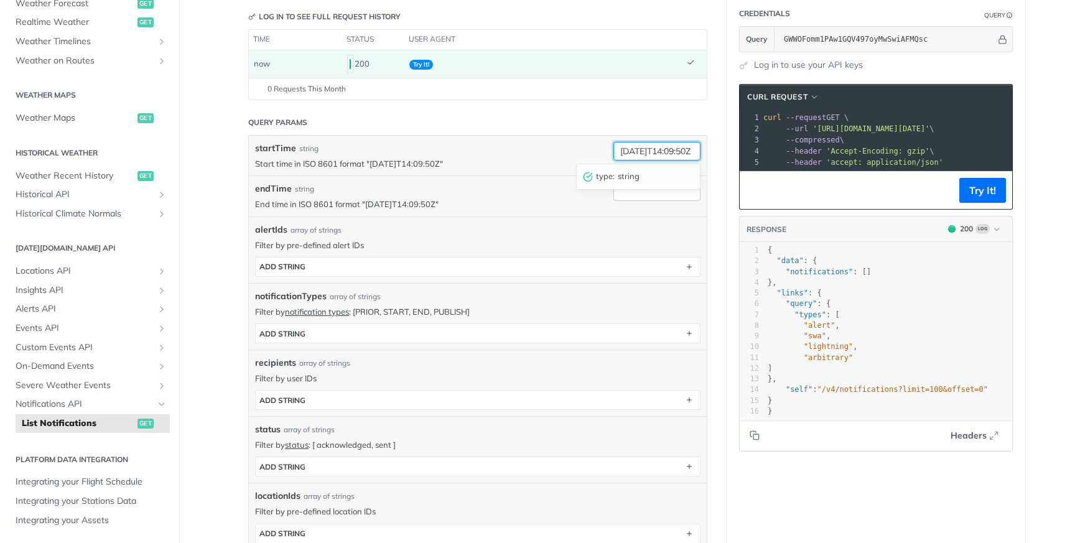
type input "[DATE]T14:09:50Z"
click at [643, 197] on input "endTime" at bounding box center [656, 191] width 87 height 19
paste input "[DATE]T14:09:50Z"
click at [656, 193] on input "[DATE]T14:09:50Z" at bounding box center [656, 191] width 87 height 19
click at [665, 191] on input "[DATE]T14:09:50Z" at bounding box center [656, 191] width 87 height 19
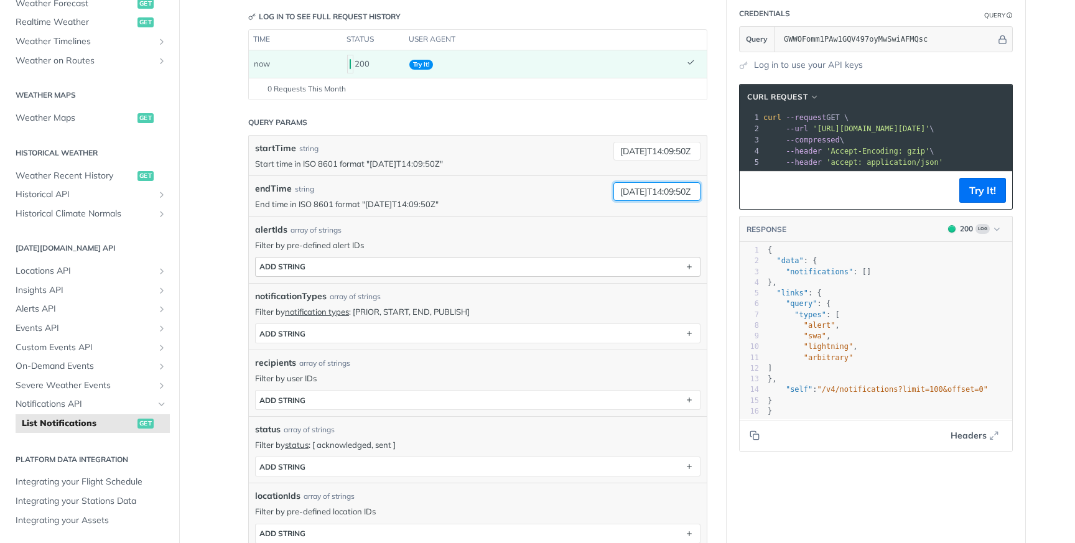
type input "[DATE]T14:09:50Z"
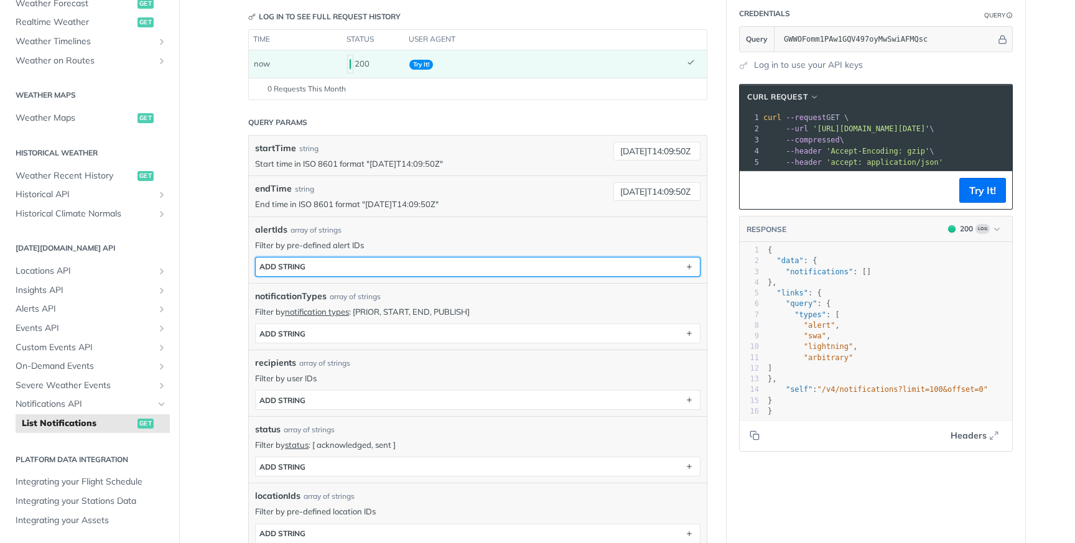
click at [624, 257] on button "ADD string" at bounding box center [478, 266] width 444 height 19
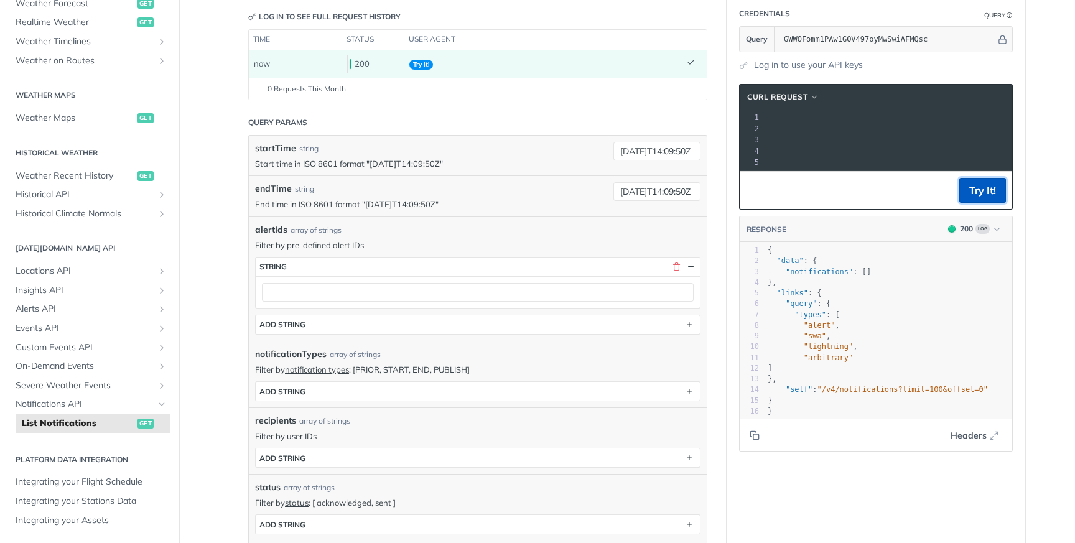
click at [971, 187] on button "Try It!" at bounding box center [982, 190] width 47 height 25
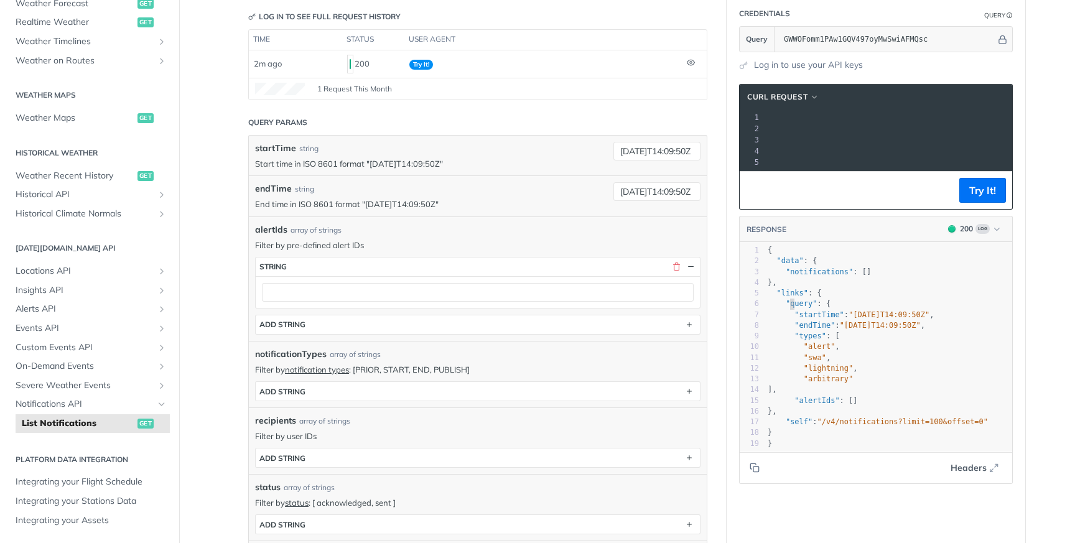
click at [788, 302] on span ""query"" at bounding box center [801, 303] width 32 height 9
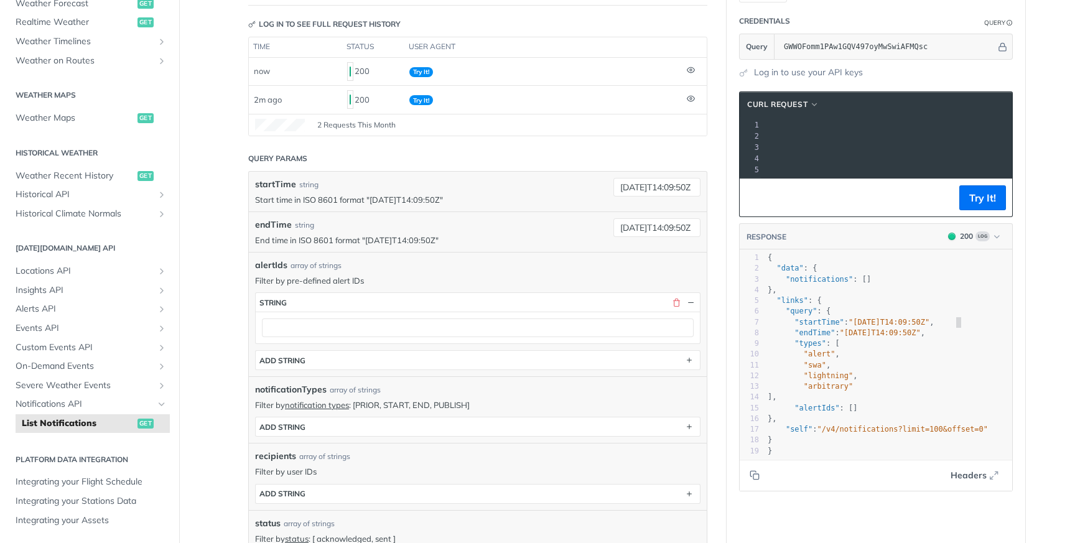
click at [983, 323] on pre ""startTime" : "[DATE]T14:09:50Z" ," at bounding box center [888, 322] width 247 height 11
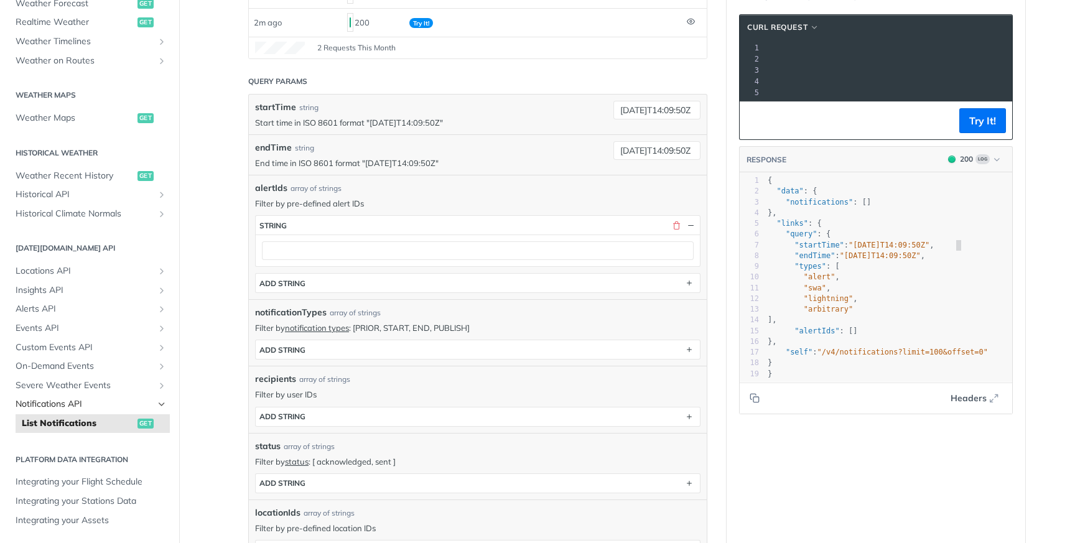
click at [77, 399] on span "Notifications API" at bounding box center [85, 404] width 138 height 12
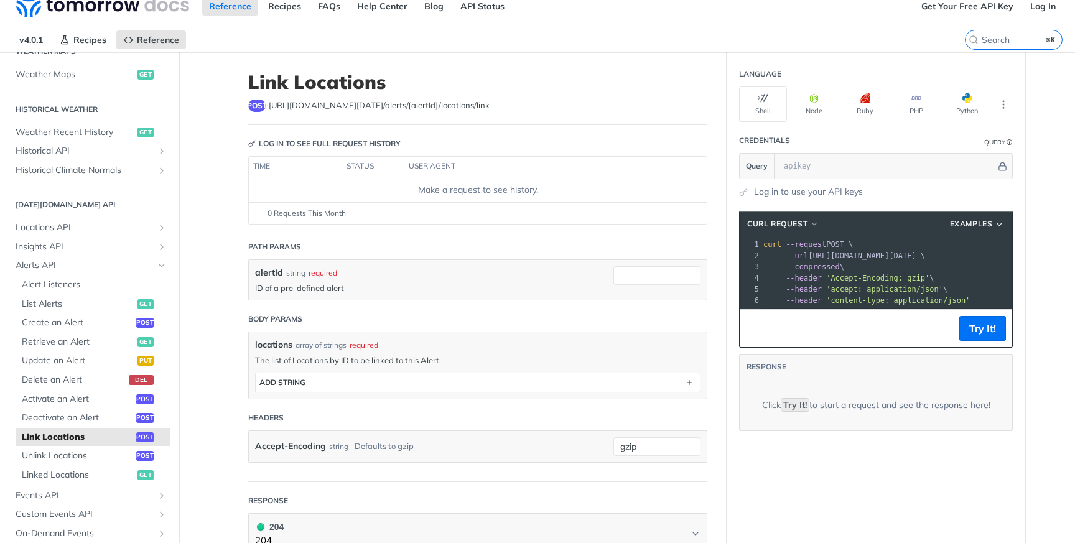
scroll to position [40, 0]
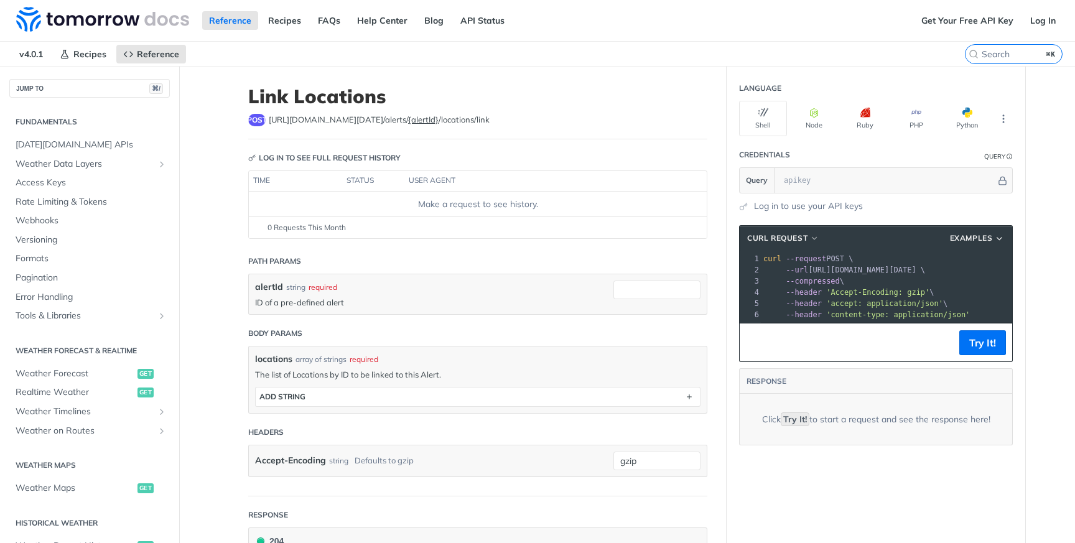
scroll to position [399, 0]
